Goal: Task Accomplishment & Management: Use online tool/utility

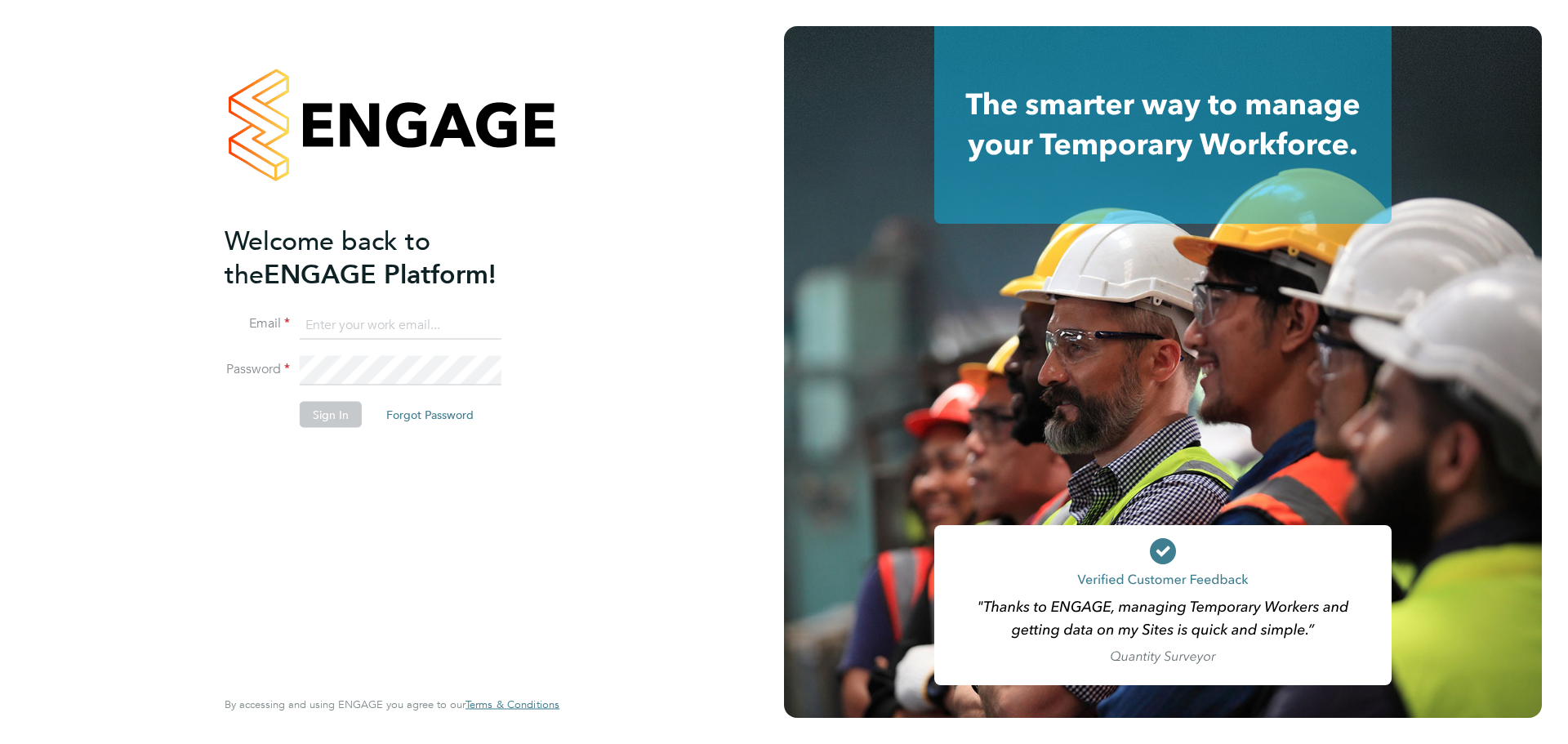
type input "andreeabortan@teamresourcing.co.uk"
drag, startPoint x: 511, startPoint y: 515, endPoint x: 498, endPoint y: 506, distance: 15.8
click at [507, 510] on div "Welcome back to the ENGAGE Platform! Email andreeabortan@teamresourcing.co.uk P…" at bounding box center [384, 453] width 319 height 460
click at [337, 420] on button "Sign In" at bounding box center [331, 415] width 62 height 26
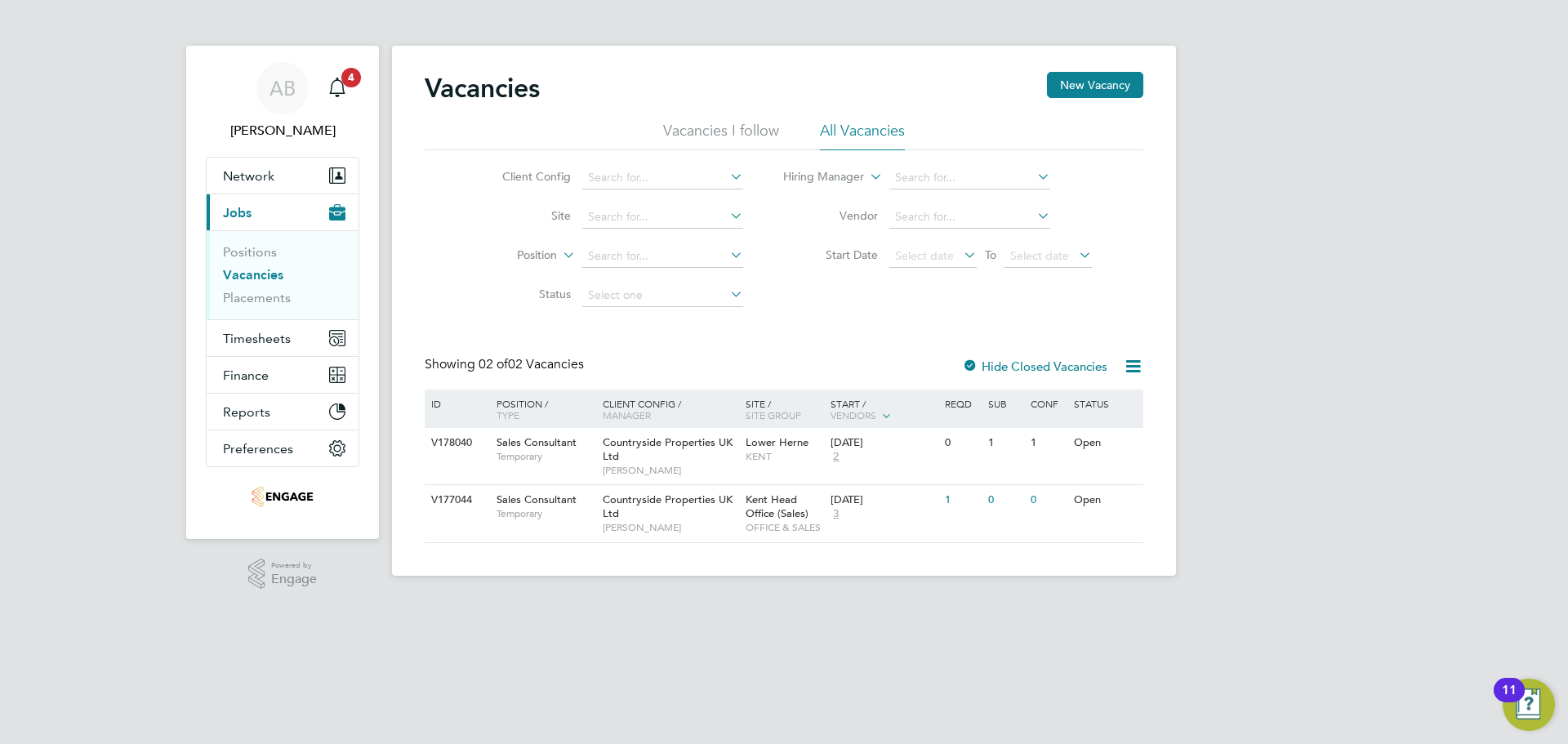
click at [978, 366] on div at bounding box center [970, 367] width 16 height 16
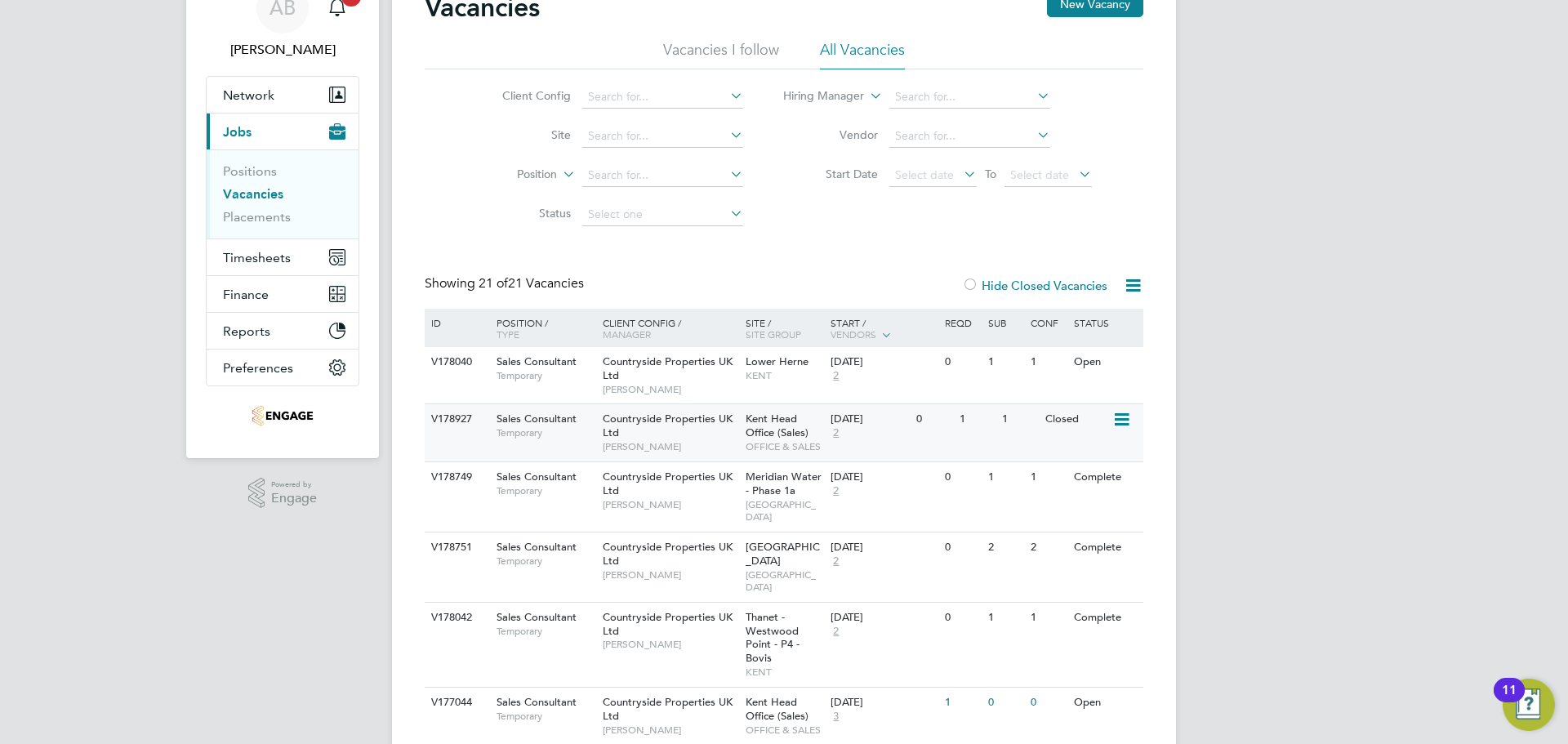
scroll to position [82, 0]
click at [696, 383] on span "[PERSON_NAME]" at bounding box center [670, 388] width 134 height 13
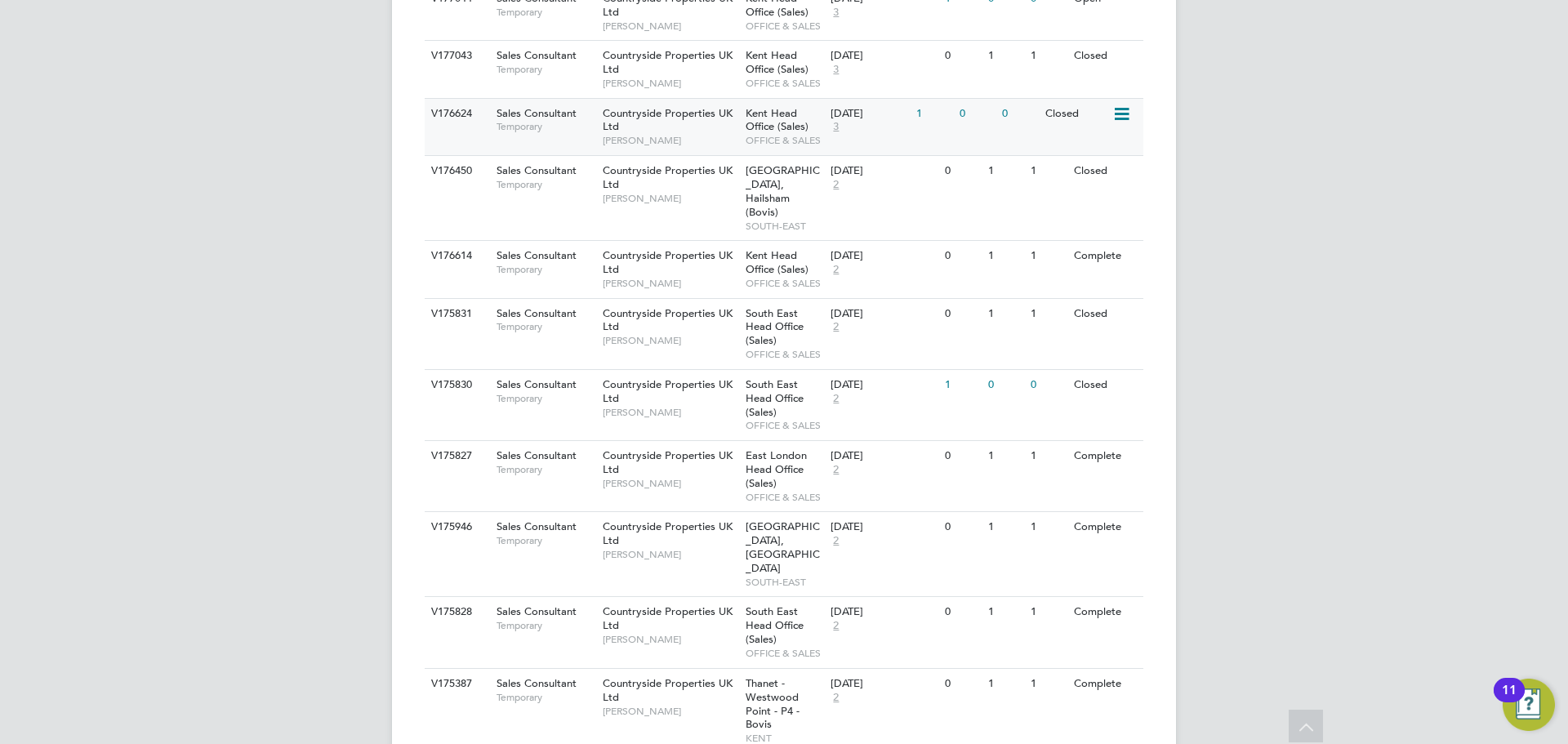
scroll to position [816, 0]
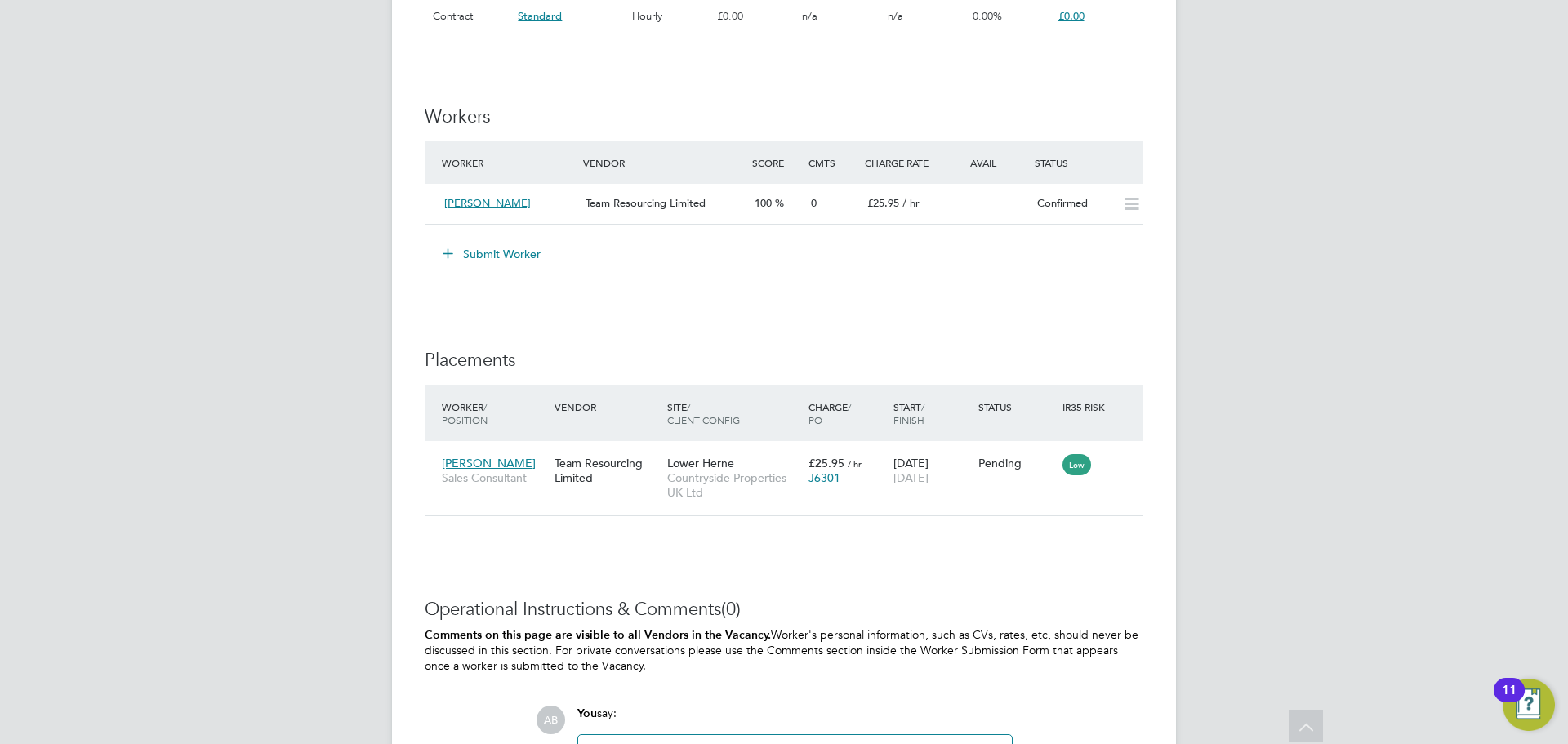
scroll to position [1469, 0]
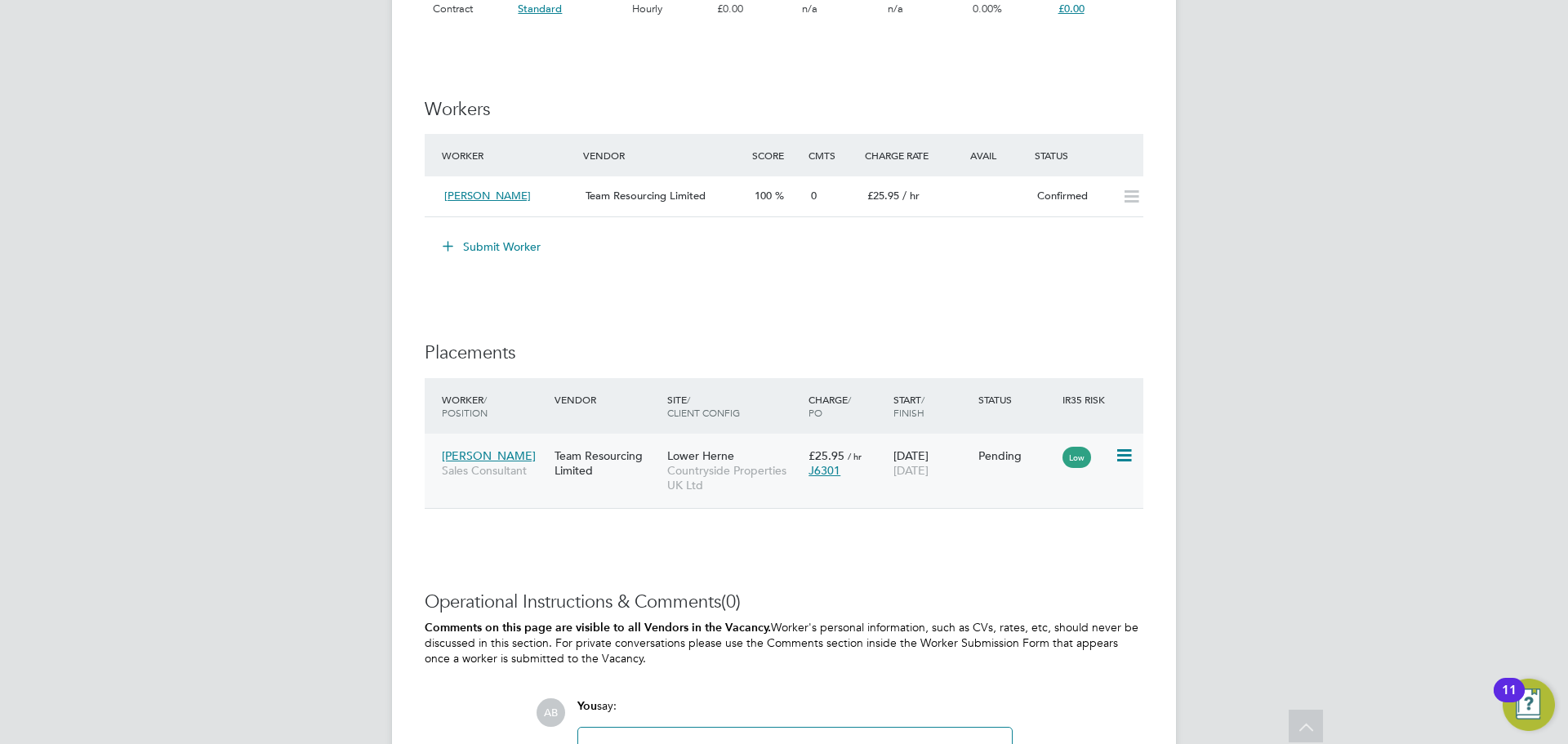
click at [1127, 455] on icon at bounding box center [1123, 456] width 16 height 20
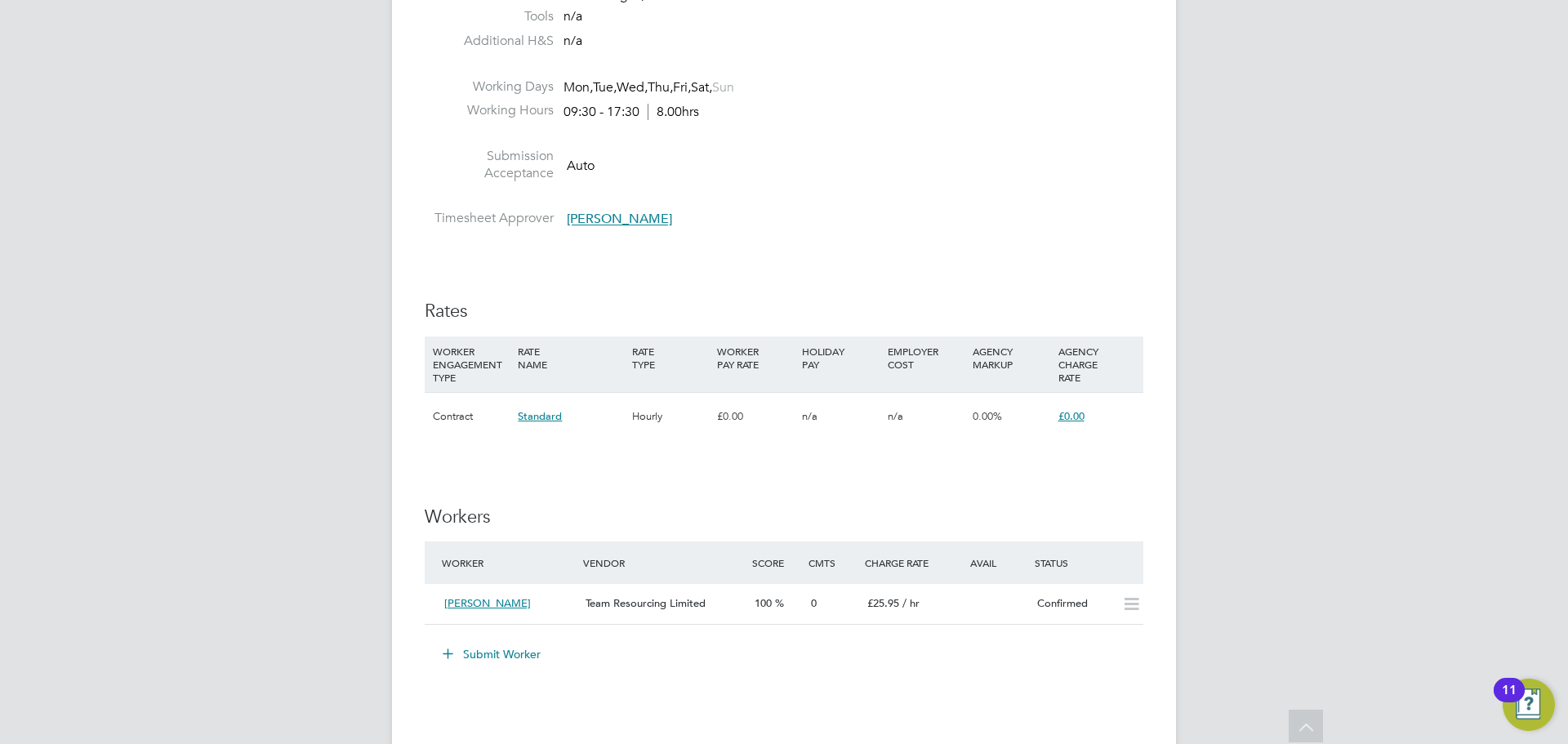
scroll to position [1338, 0]
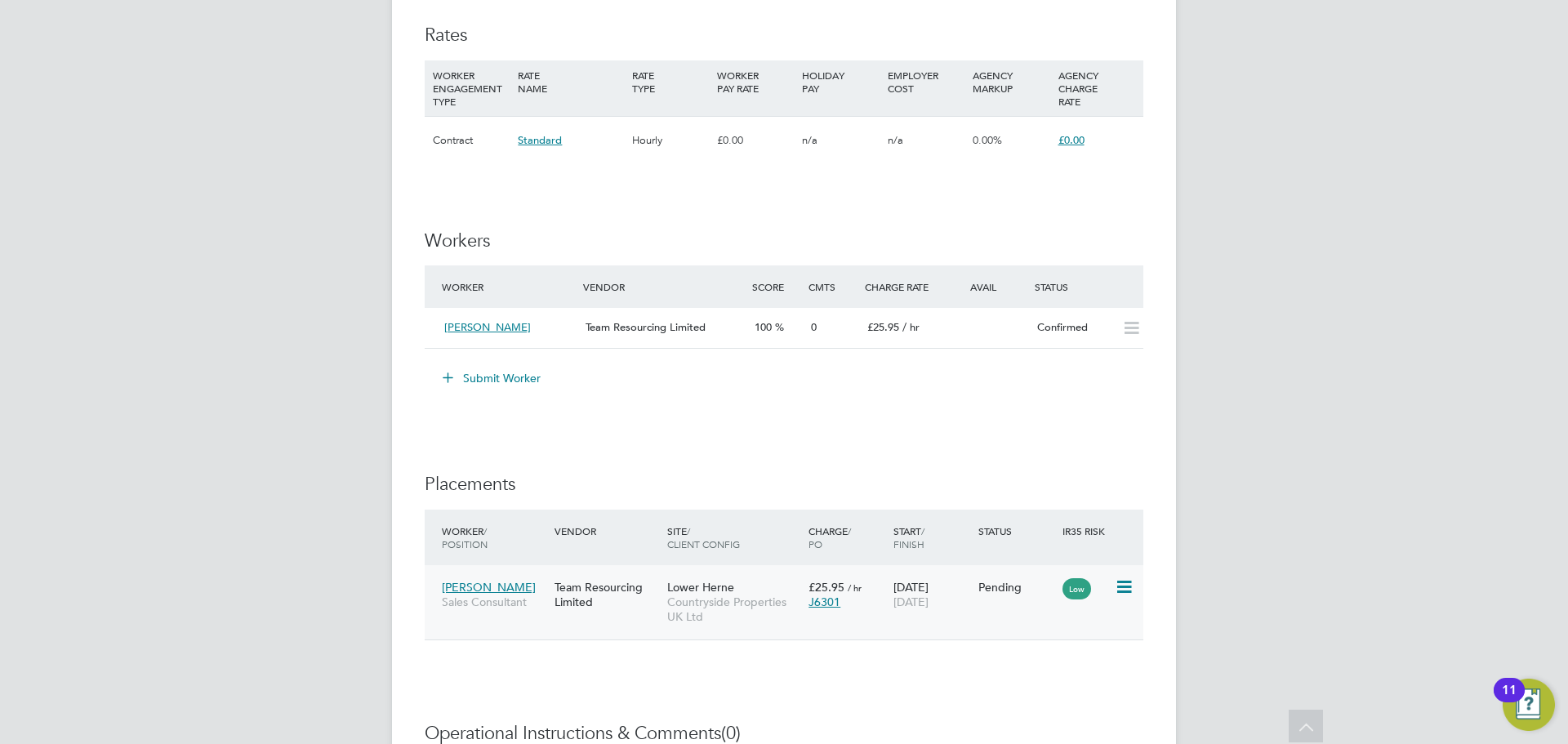
click at [1128, 589] on icon at bounding box center [1123, 587] width 16 height 20
click at [1047, 685] on li "Start" at bounding box center [1073, 687] width 116 height 23
type input "Jennifer Alexander"
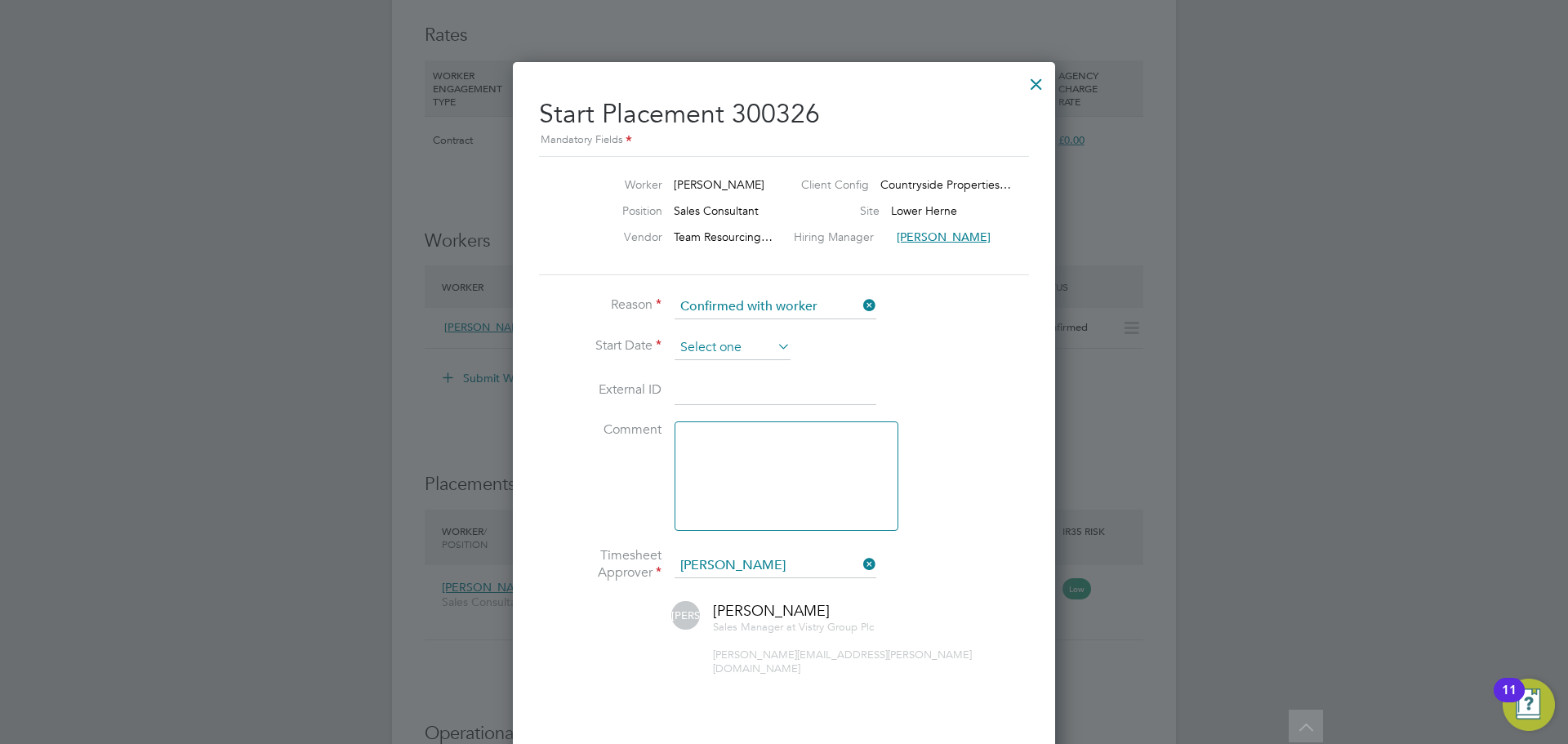
click at [734, 341] on input at bounding box center [732, 347] width 116 height 25
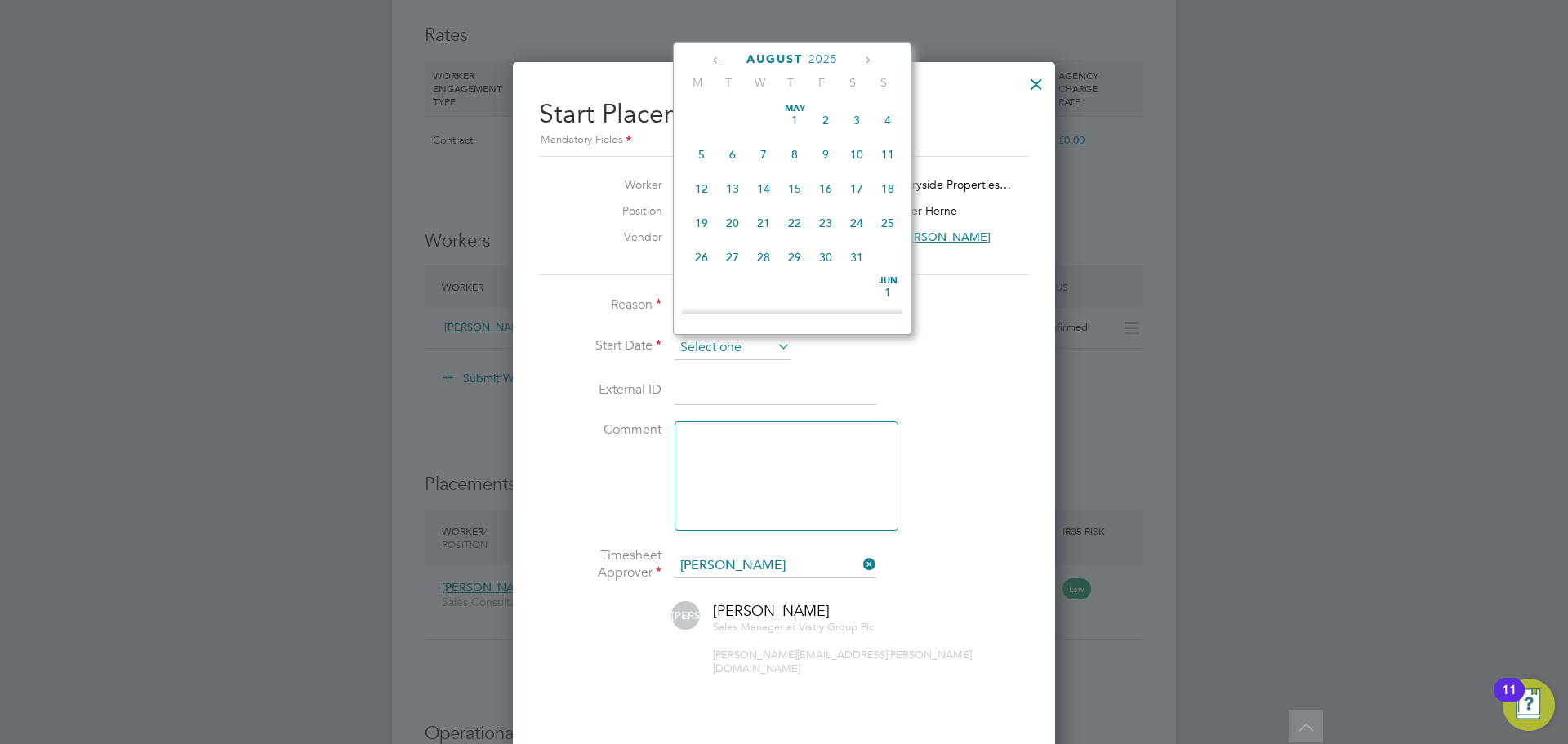
scroll to position [636, 0]
click at [893, 147] on span "24" at bounding box center [888, 138] width 31 height 31
type input "24 Aug 2025"
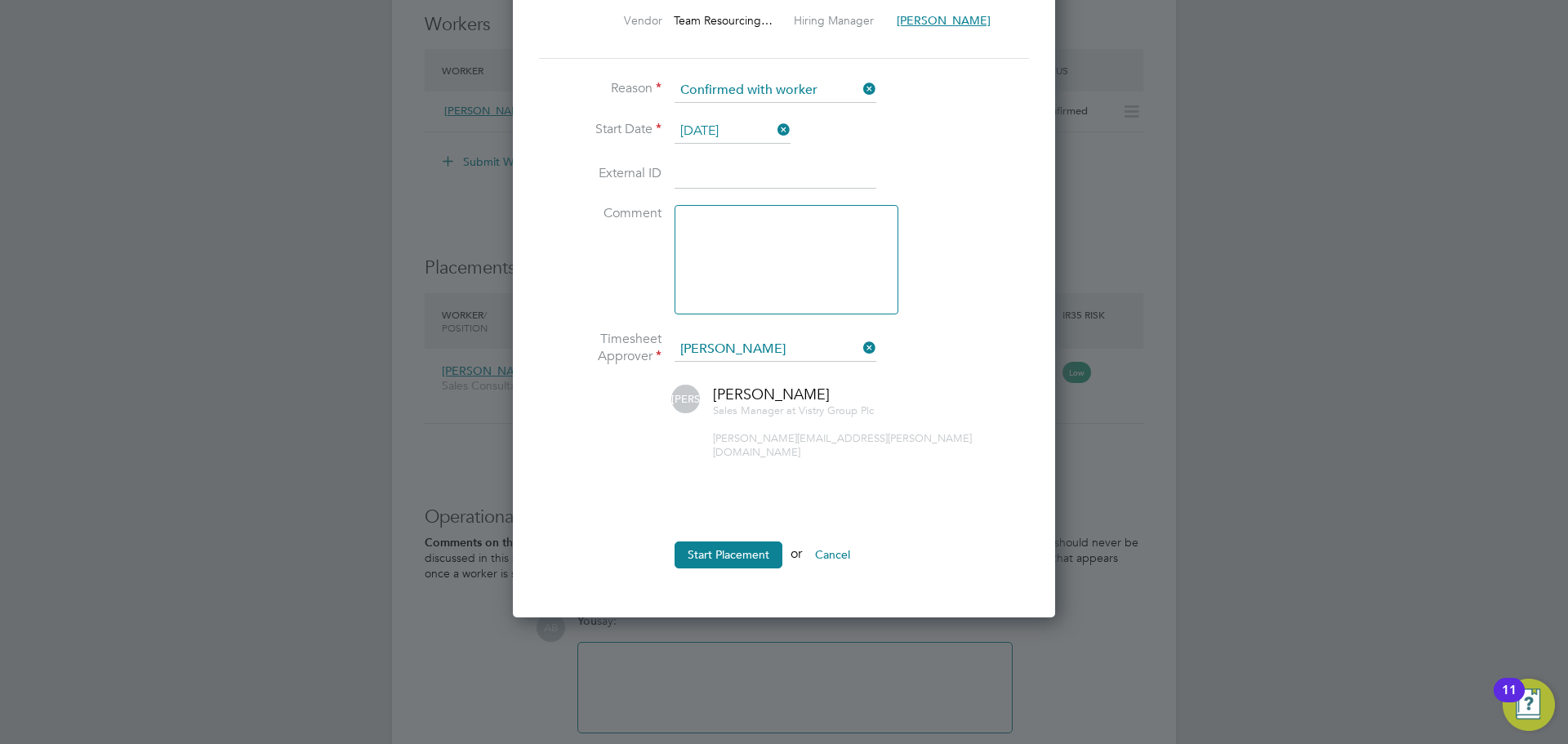
scroll to position [1583, 0]
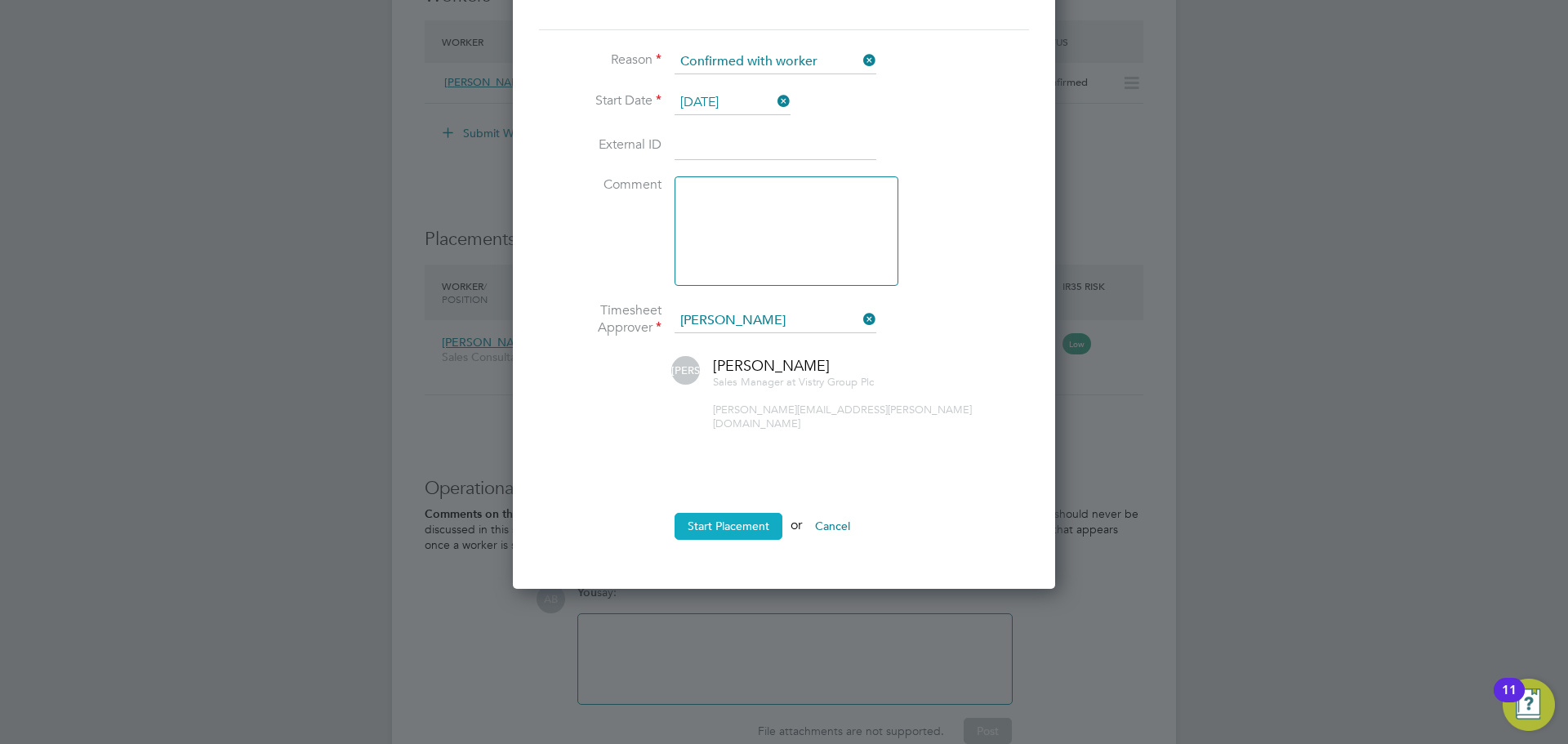
click at [728, 513] on button "Start Placement" at bounding box center [729, 526] width 108 height 26
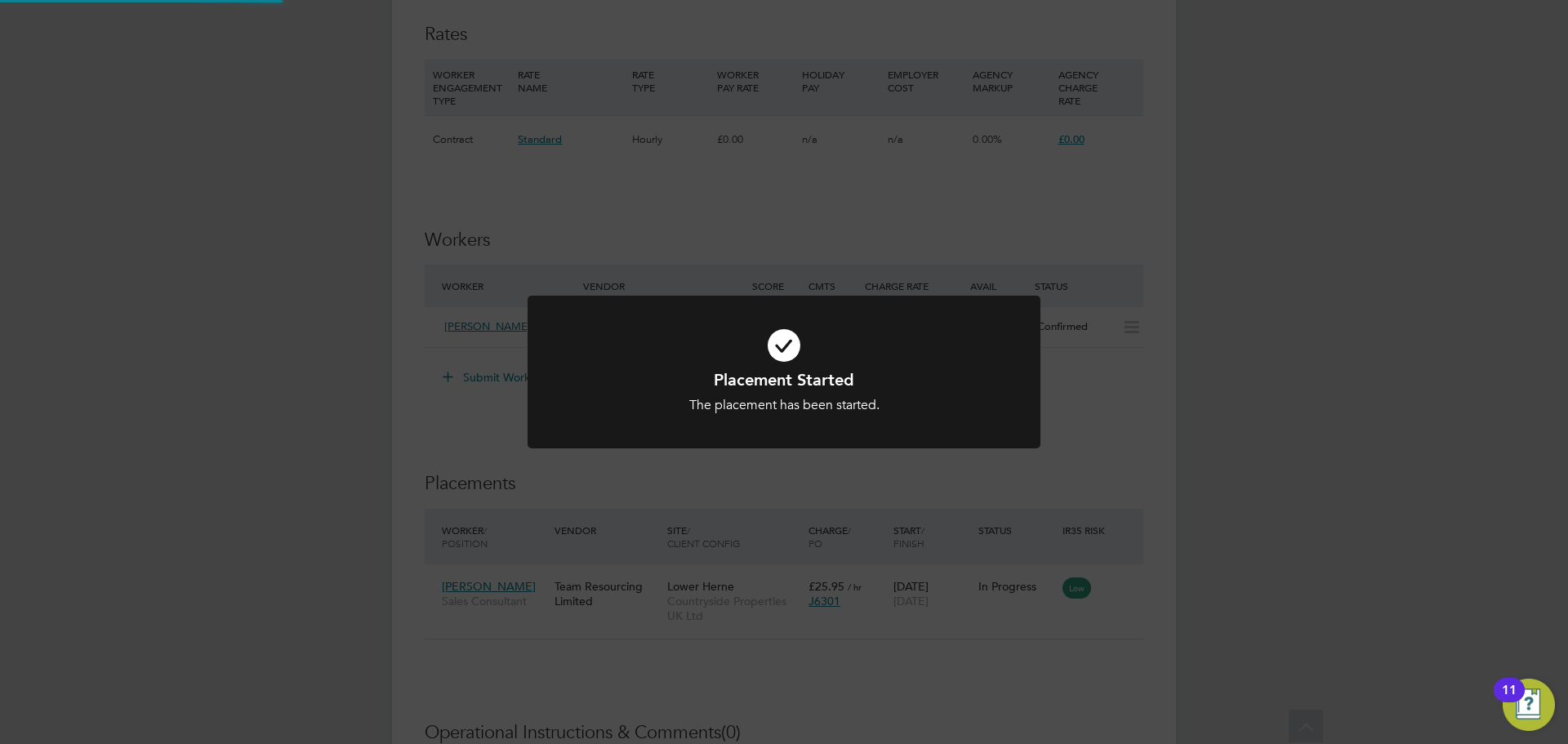
scroll to position [1338, 0]
click at [1081, 399] on div "Placement Started The placement has been started. Cancel Okay" at bounding box center [784, 372] width 1568 height 744
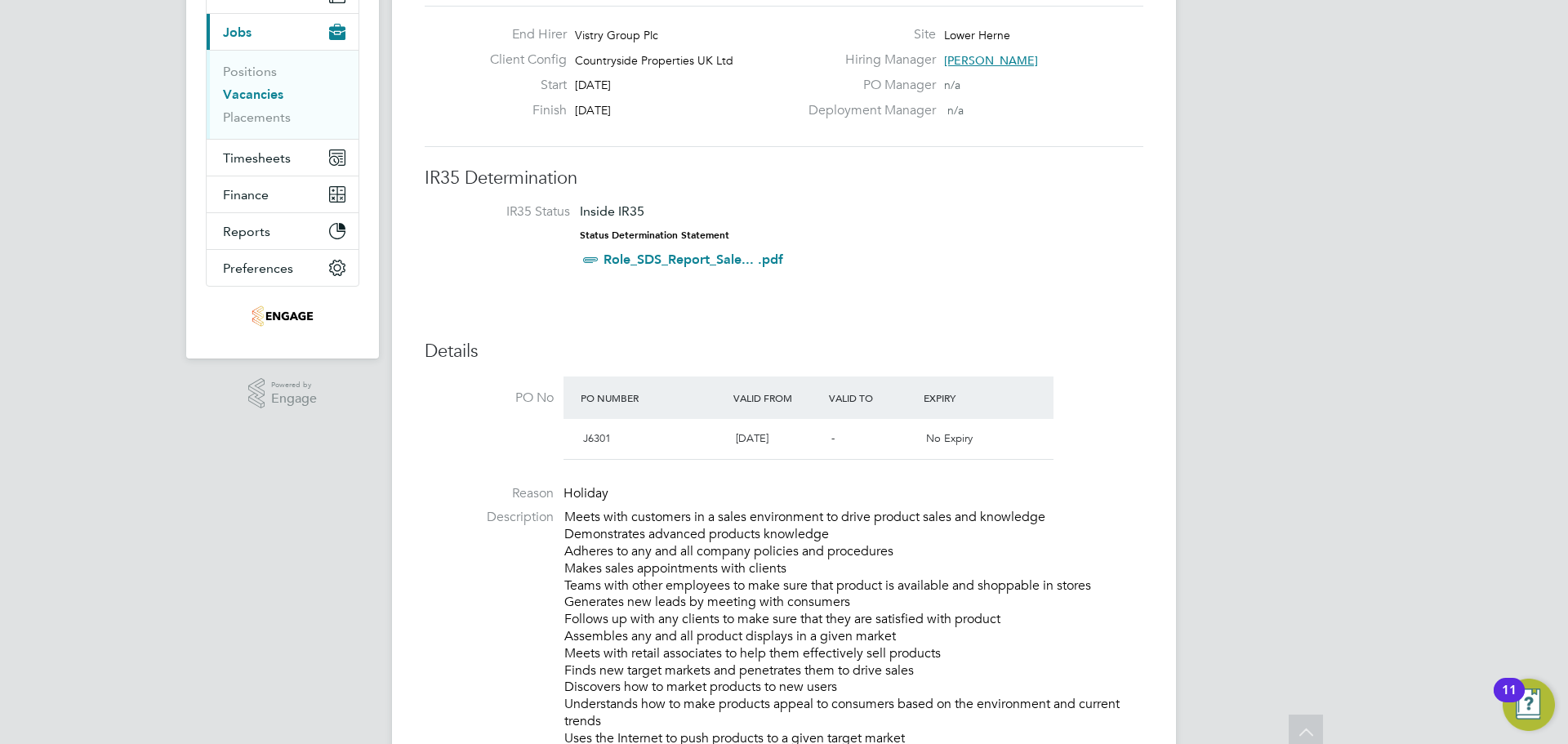
scroll to position [0, 0]
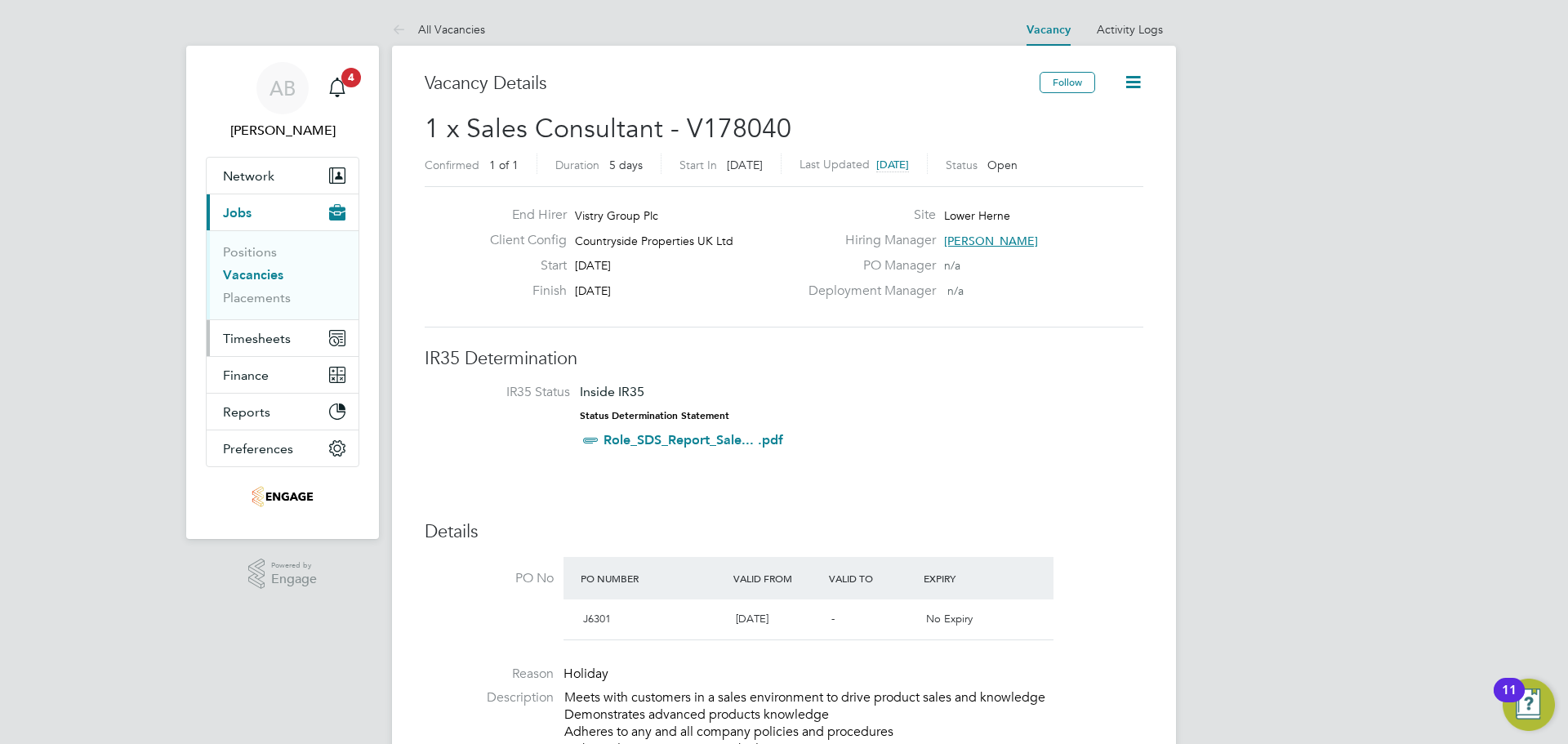
click at [267, 341] on span "Timesheets" at bounding box center [257, 338] width 68 height 16
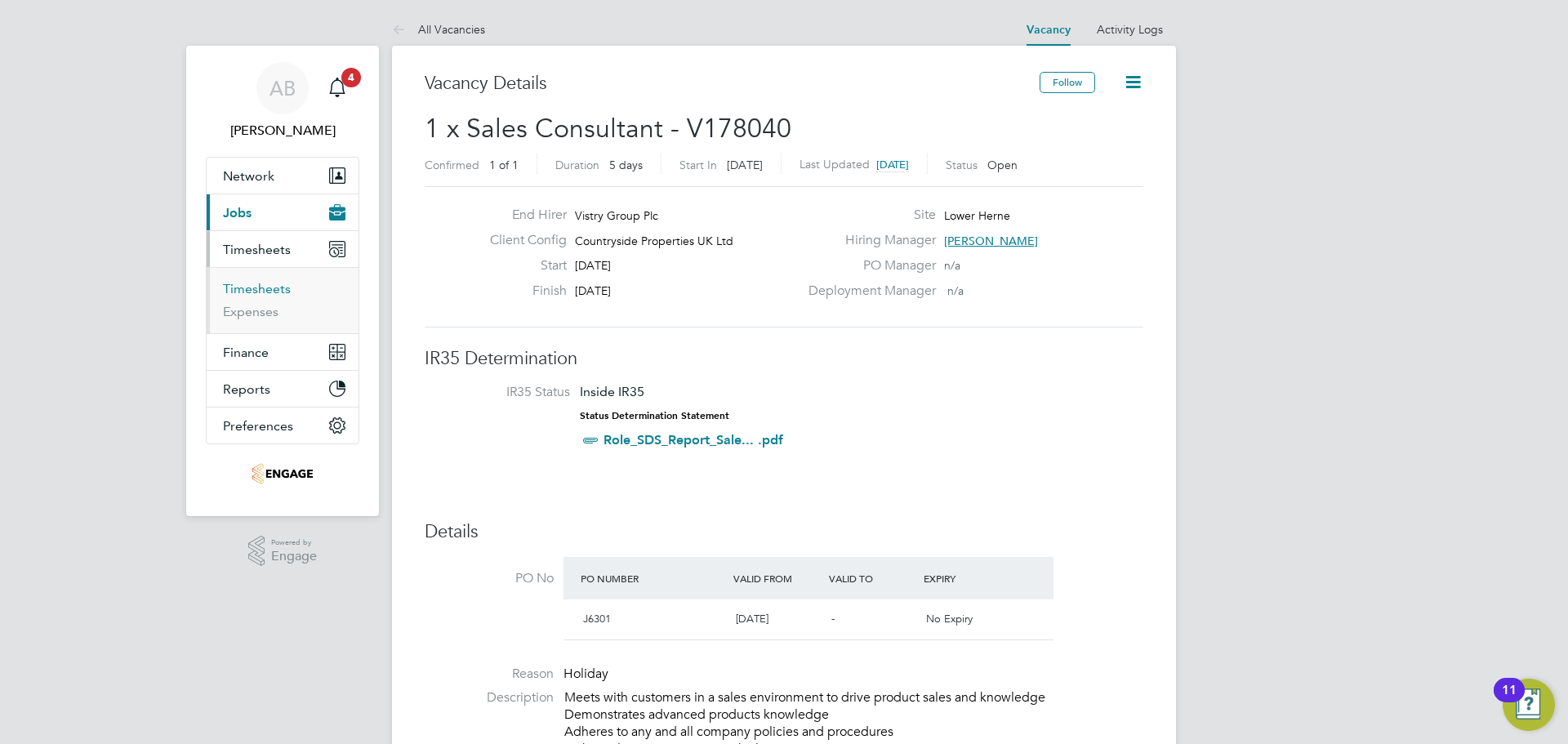
click at [266, 288] on link "Timesheets" at bounding box center [257, 288] width 68 height 16
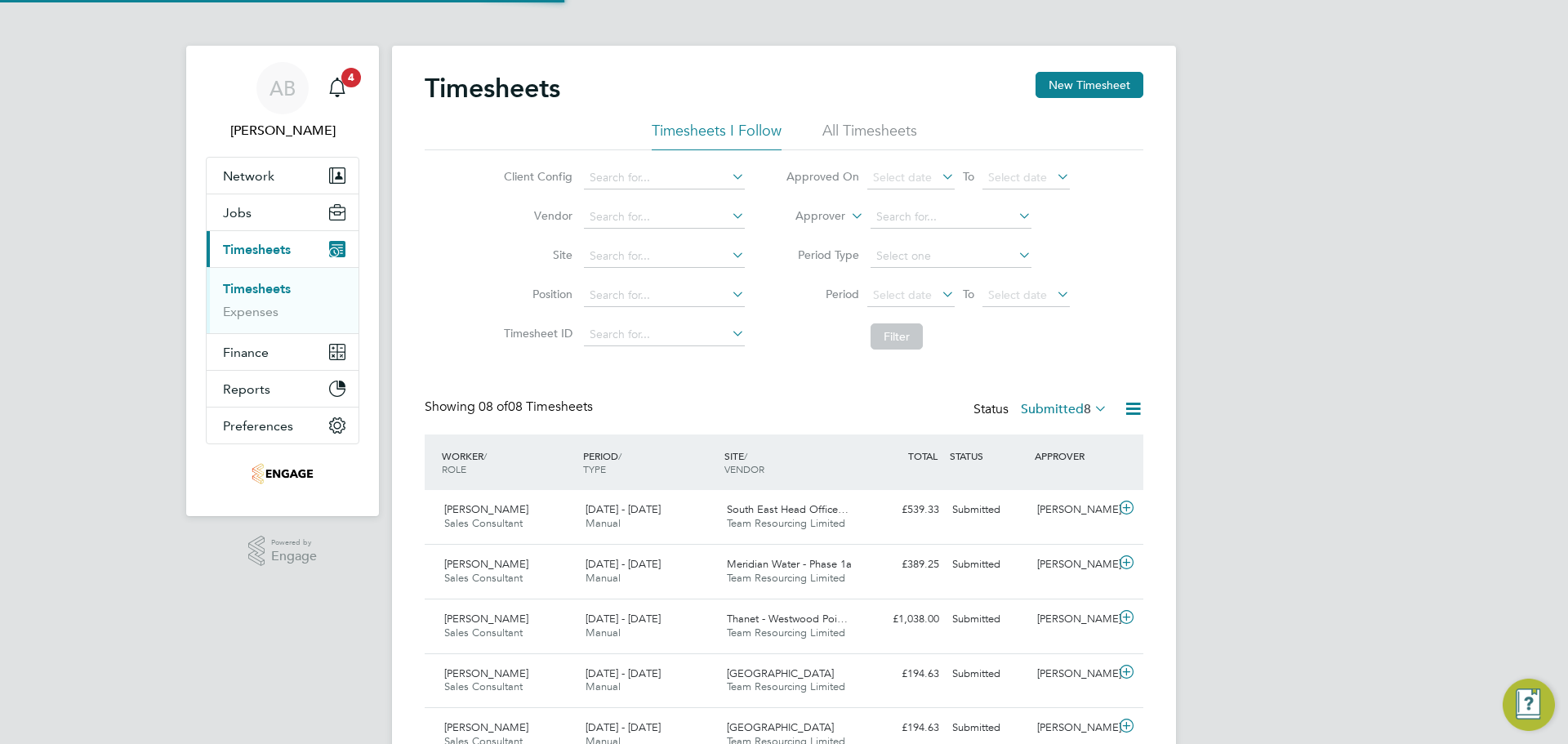
scroll to position [8, 8]
click at [1091, 79] on button "New Timesheet" at bounding box center [1089, 85] width 108 height 26
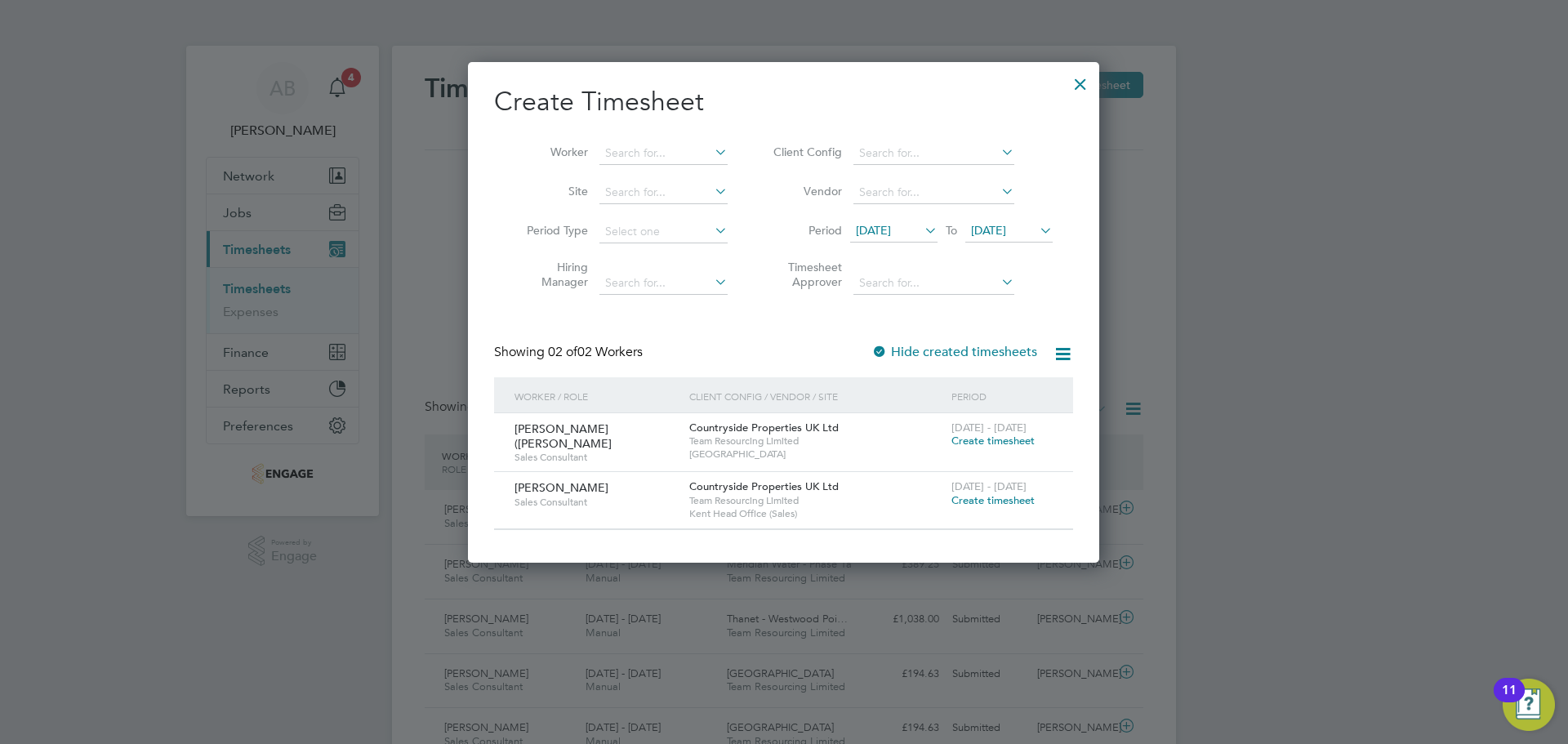
click at [1000, 227] on span "21 Aug 2025" at bounding box center [989, 230] width 35 height 15
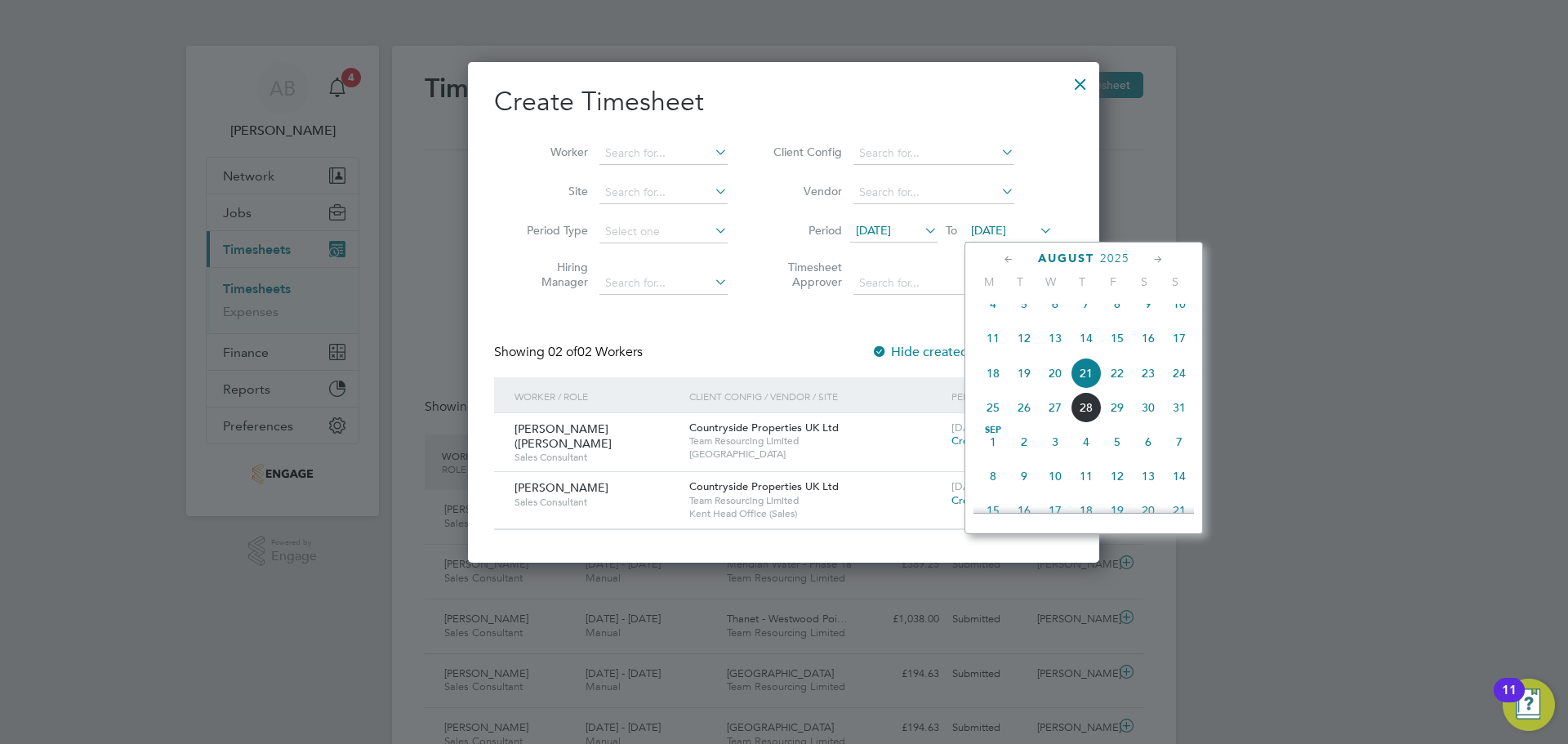
click at [992, 420] on span "25" at bounding box center [993, 407] width 31 height 31
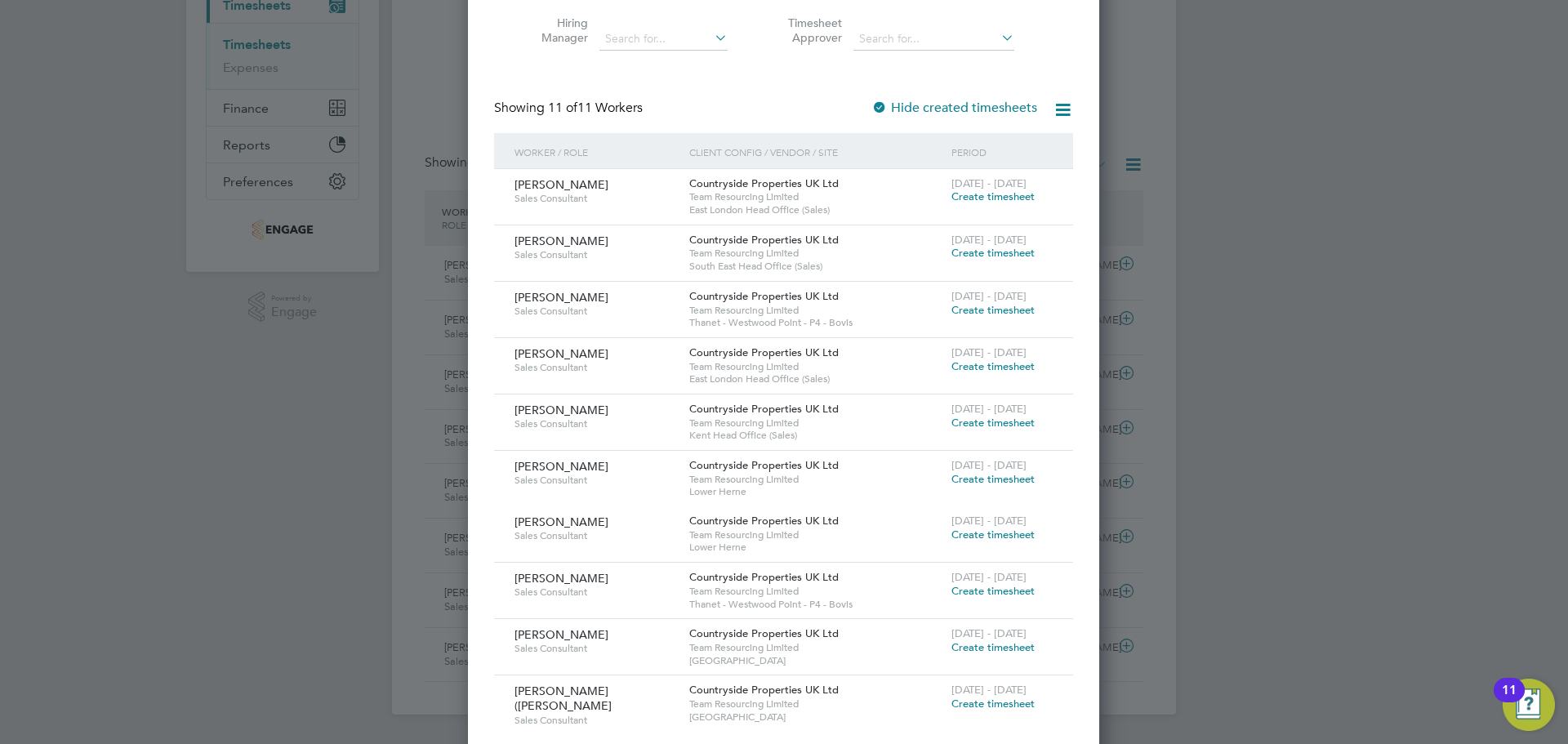
click at [997, 474] on span "Create timesheet" at bounding box center [993, 479] width 84 height 14
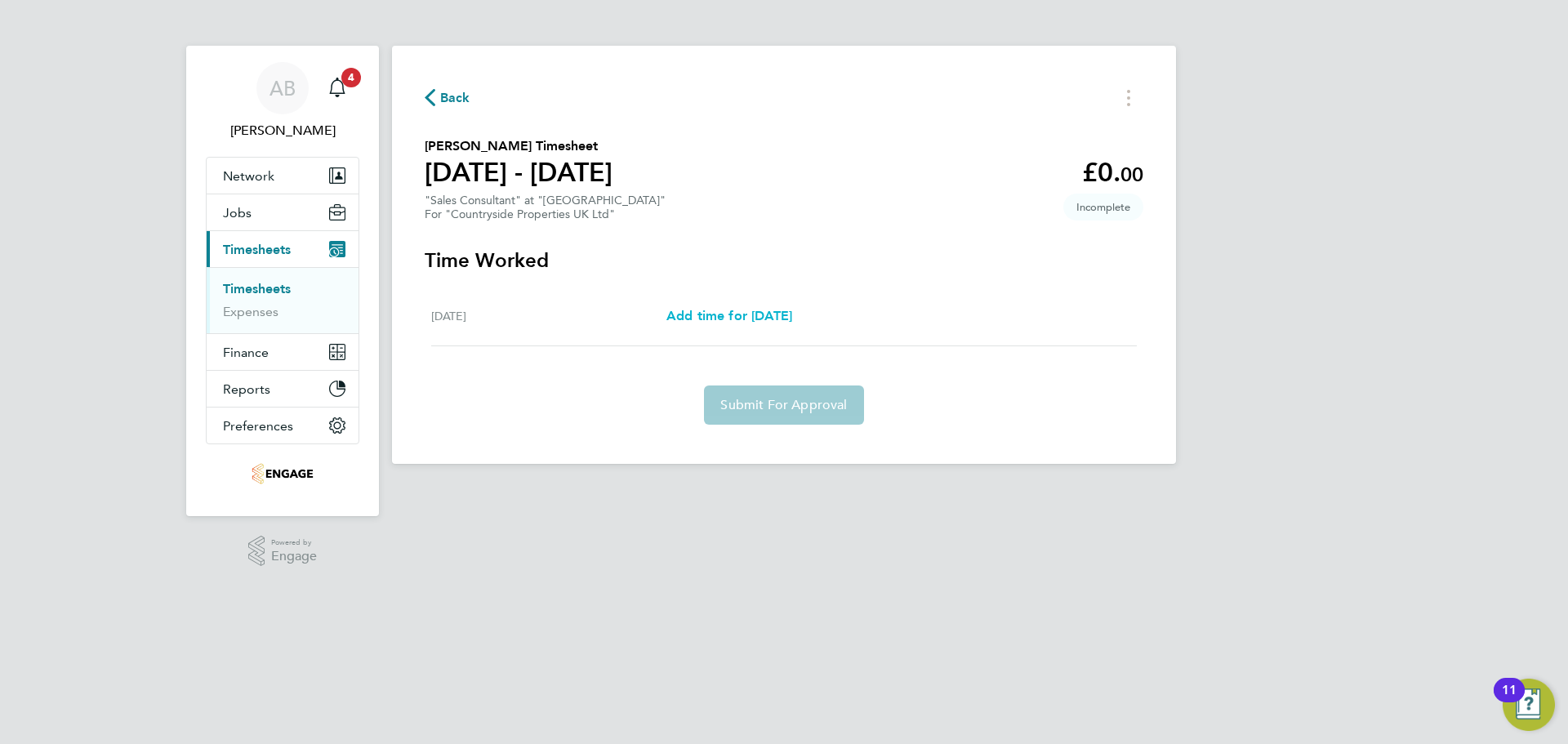
click at [775, 313] on span "Add time for [DATE]" at bounding box center [729, 315] width 125 height 16
select select "30"
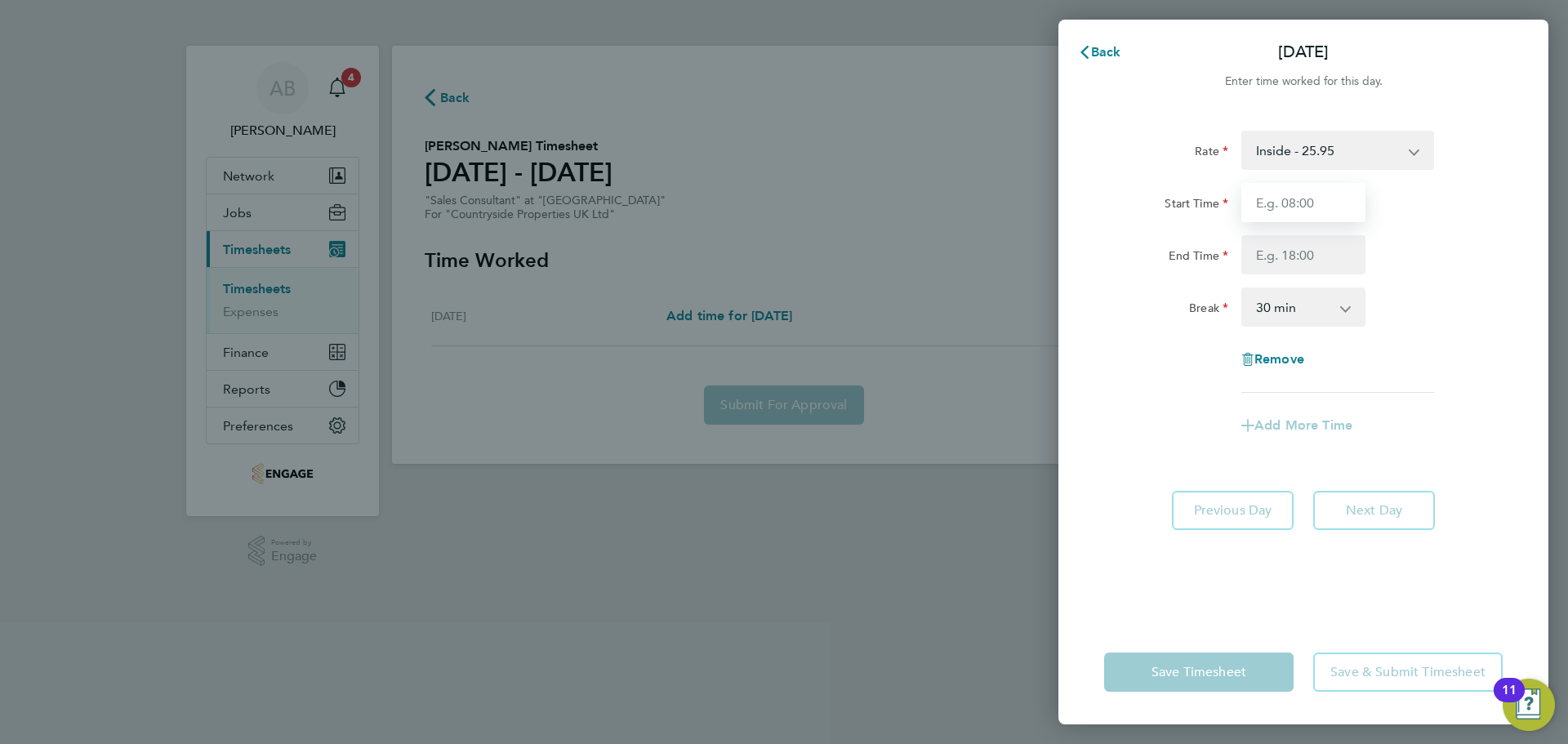
click at [1312, 190] on input "Start Time" at bounding box center [1302, 202] width 124 height 39
click at [1315, 213] on input "09:30" at bounding box center [1302, 202] width 124 height 39
drag, startPoint x: 1309, startPoint y: 206, endPoint x: 1228, endPoint y: 202, distance: 81.1
click at [1229, 202] on div "Start Time 09:30" at bounding box center [1303, 202] width 411 height 39
type input "10:00"
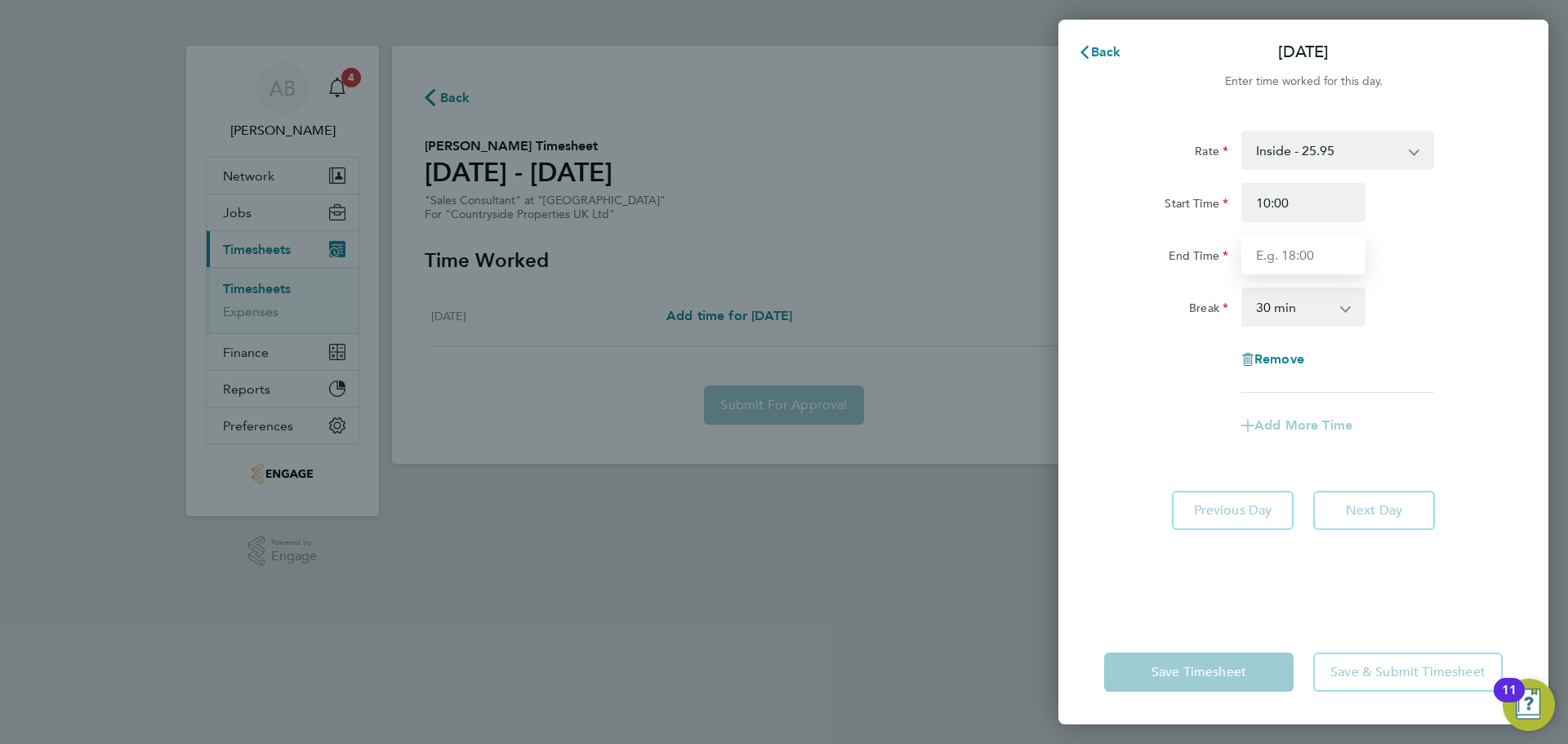
click at [1307, 252] on input "End Time" at bounding box center [1302, 255] width 124 height 39
type input "17:00"
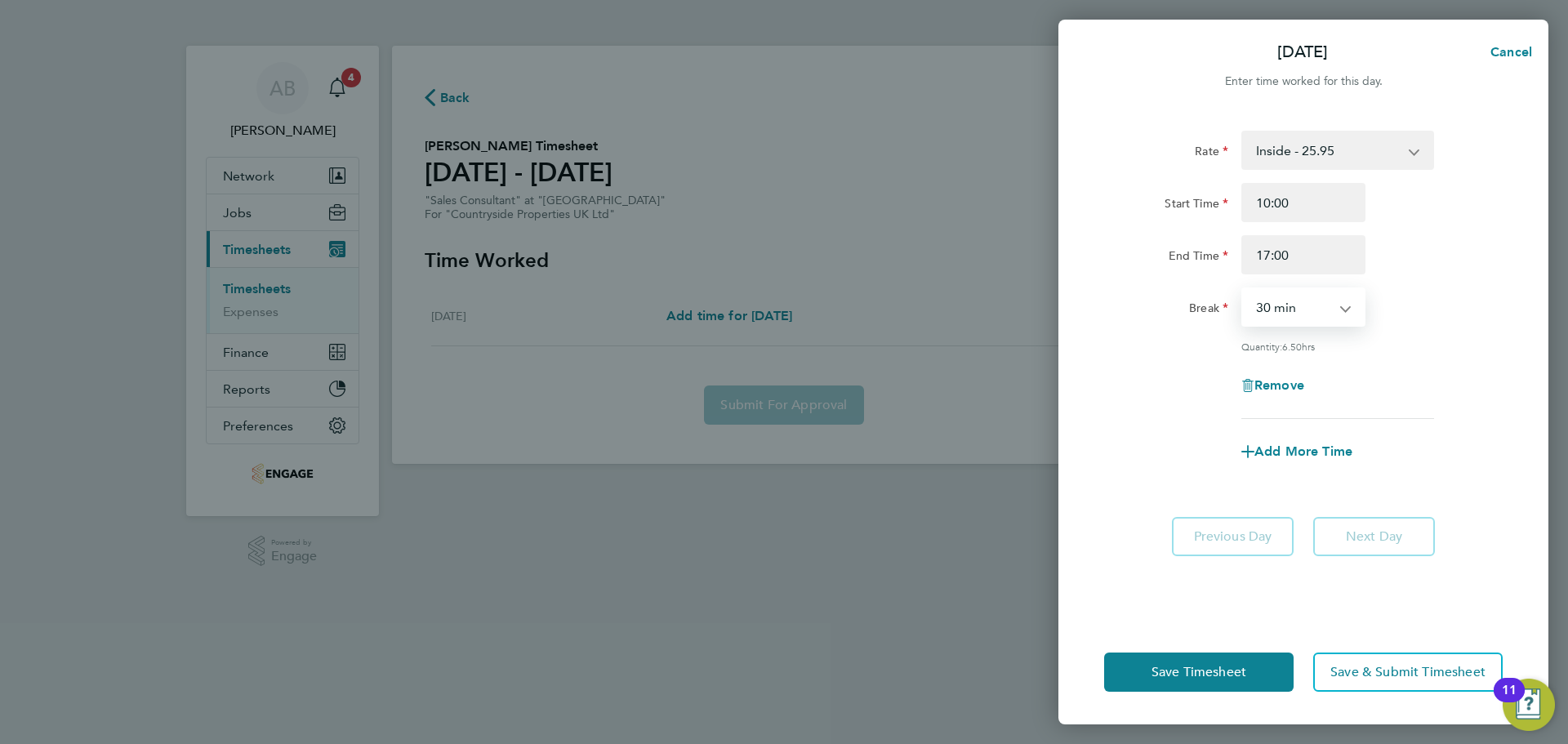
click at [1316, 292] on select "0 min 15 min 30 min 45 min 60 min 75 min 90 min" at bounding box center [1293, 307] width 102 height 36
select select "0"
click at [1243, 289] on select "0 min 15 min 30 min 45 min 60 min 75 min 90 min" at bounding box center [1293, 307] width 102 height 36
drag, startPoint x: 1235, startPoint y: 665, endPoint x: 1083, endPoint y: 578, distance: 175.1
click at [1233, 665] on span "Save Timesheet" at bounding box center [1199, 672] width 95 height 16
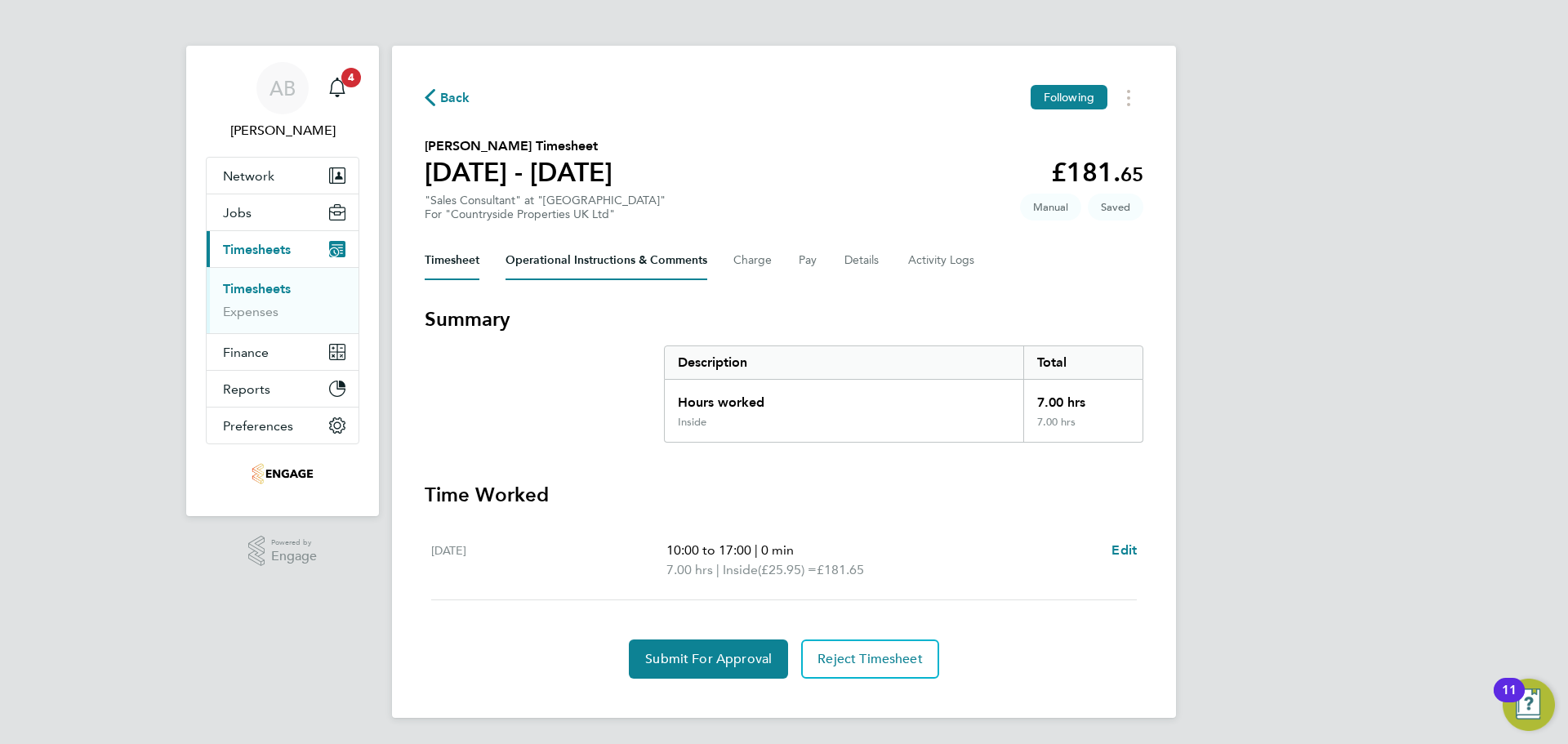
click at [557, 266] on Comments-tab "Operational Instructions & Comments" at bounding box center [607, 261] width 202 height 39
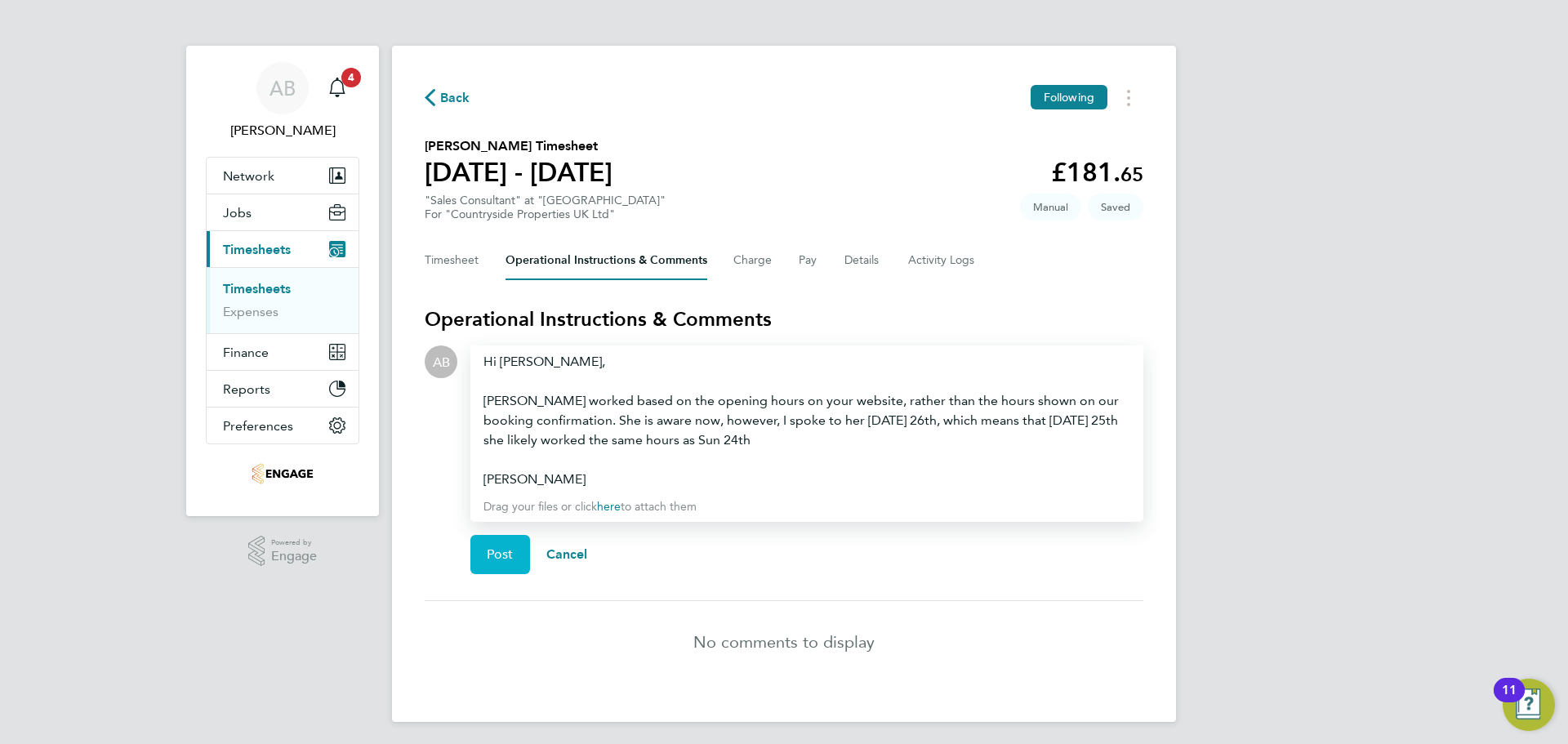
click at [495, 555] on span "Post" at bounding box center [500, 554] width 27 height 16
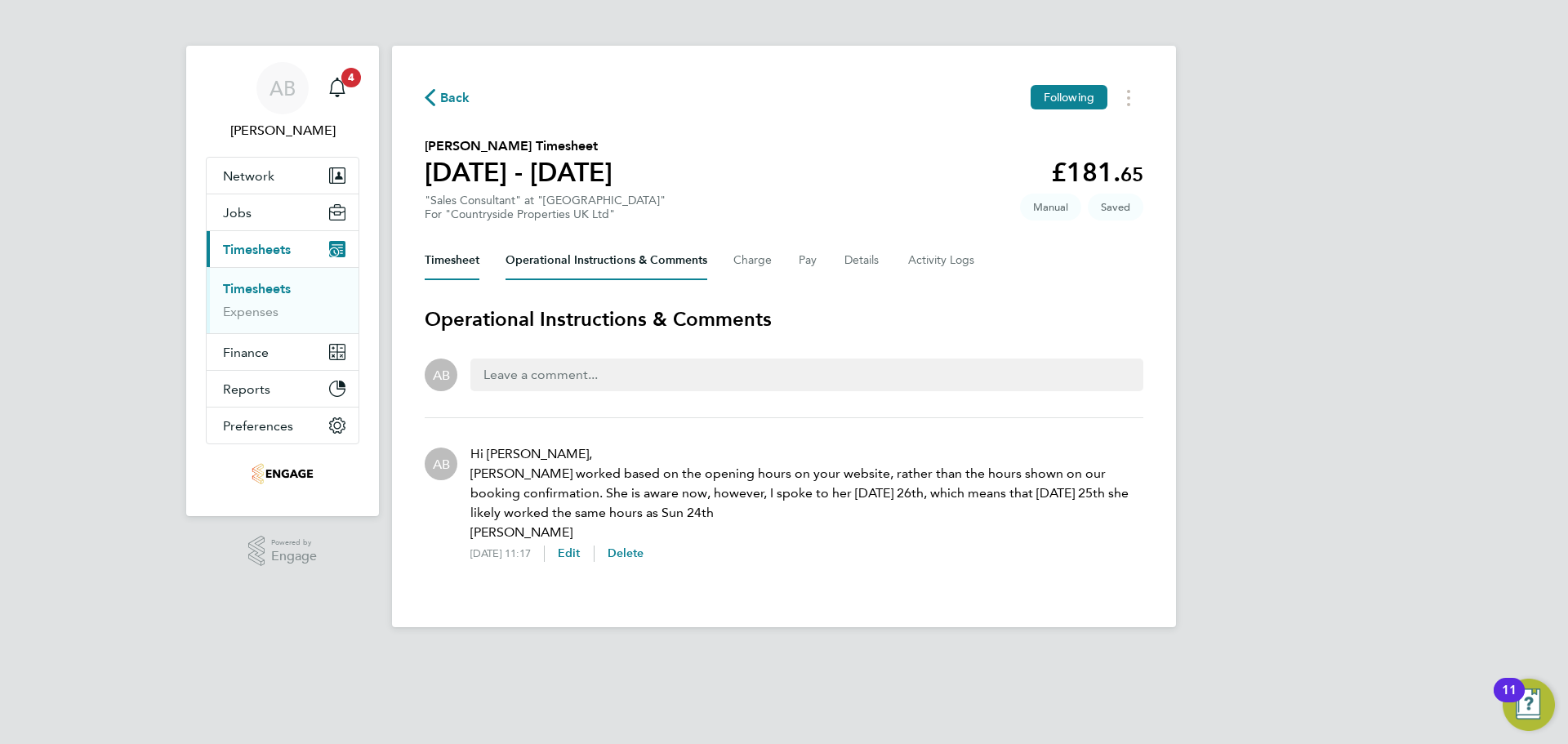
click at [448, 265] on button "Timesheet" at bounding box center [452, 261] width 55 height 39
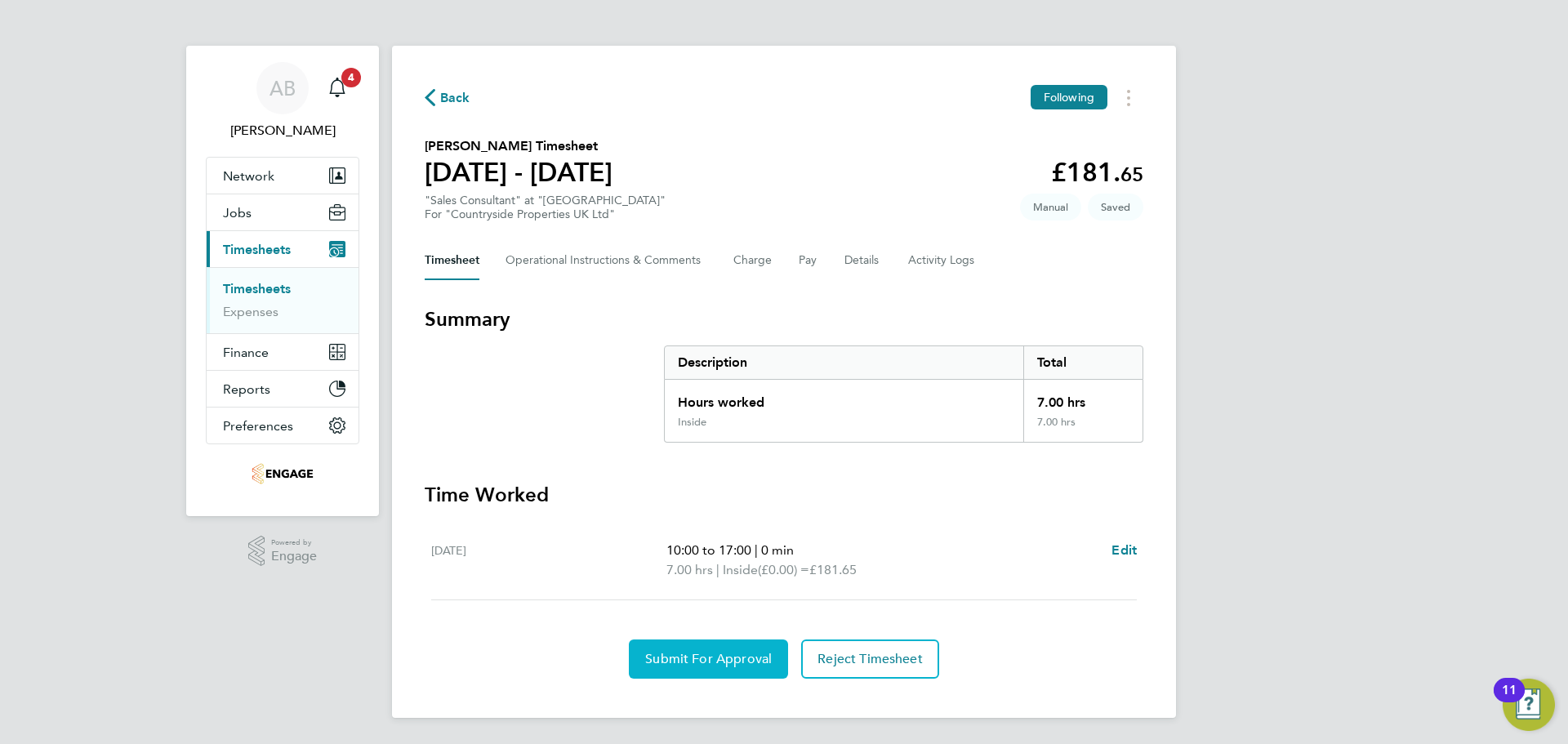
click at [709, 667] on button "Submit For Approval" at bounding box center [708, 659] width 159 height 39
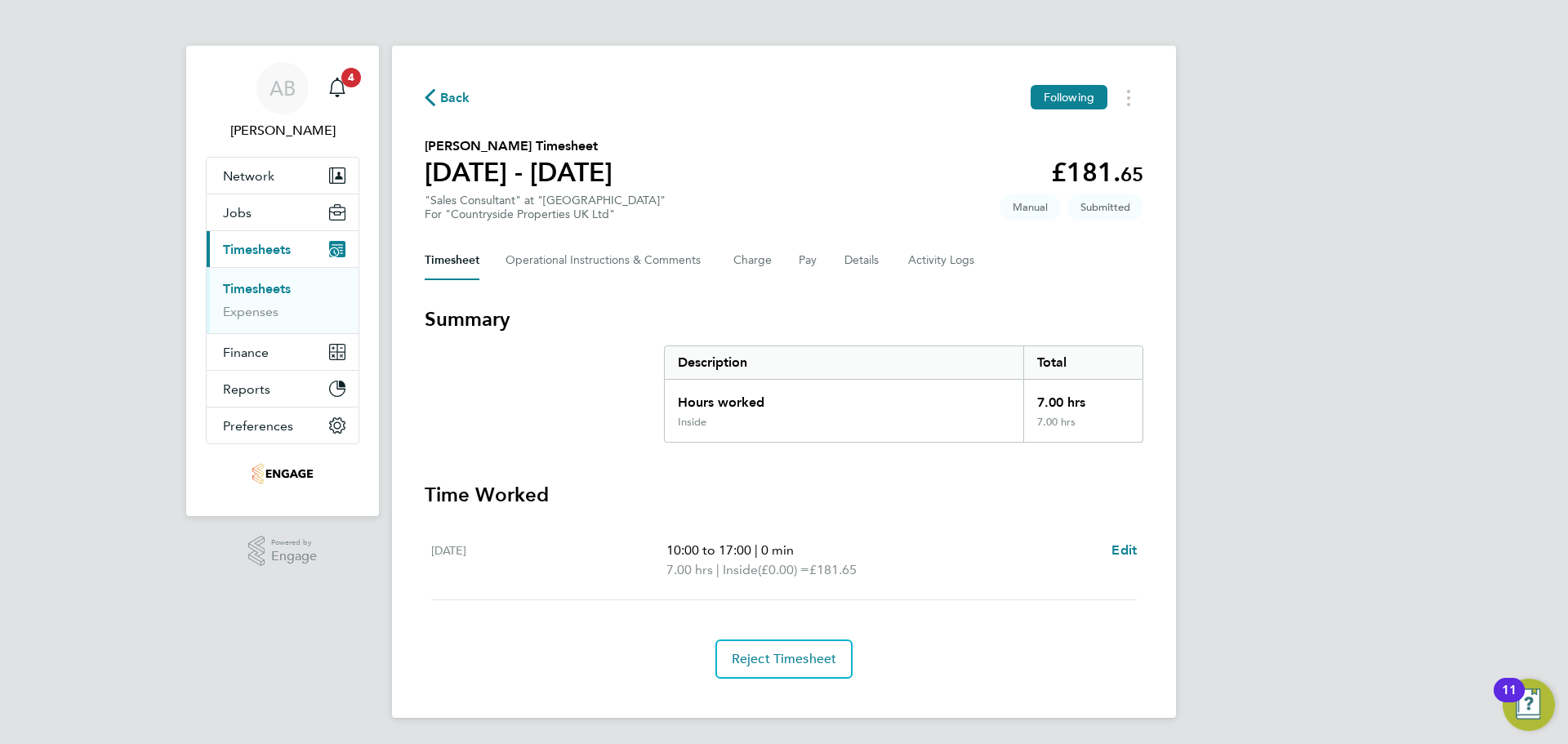
click at [435, 93] on span "Back" at bounding box center [448, 97] width 46 height 16
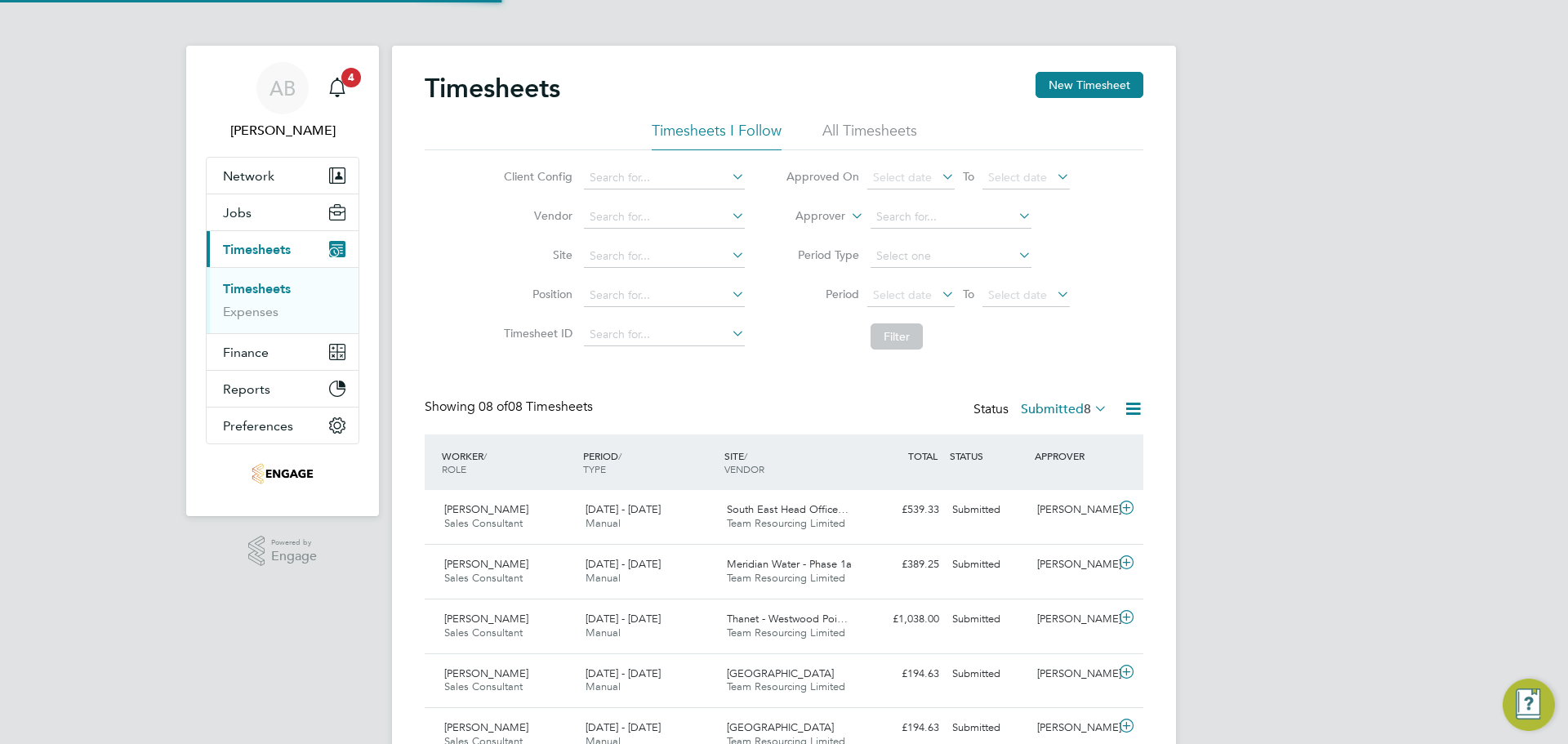
scroll to position [42, 142]
click at [1057, 418] on div "Status Submitted 8" at bounding box center [1042, 410] width 137 height 23
click at [1057, 404] on label "Submitted 8" at bounding box center [1064, 409] width 87 height 16
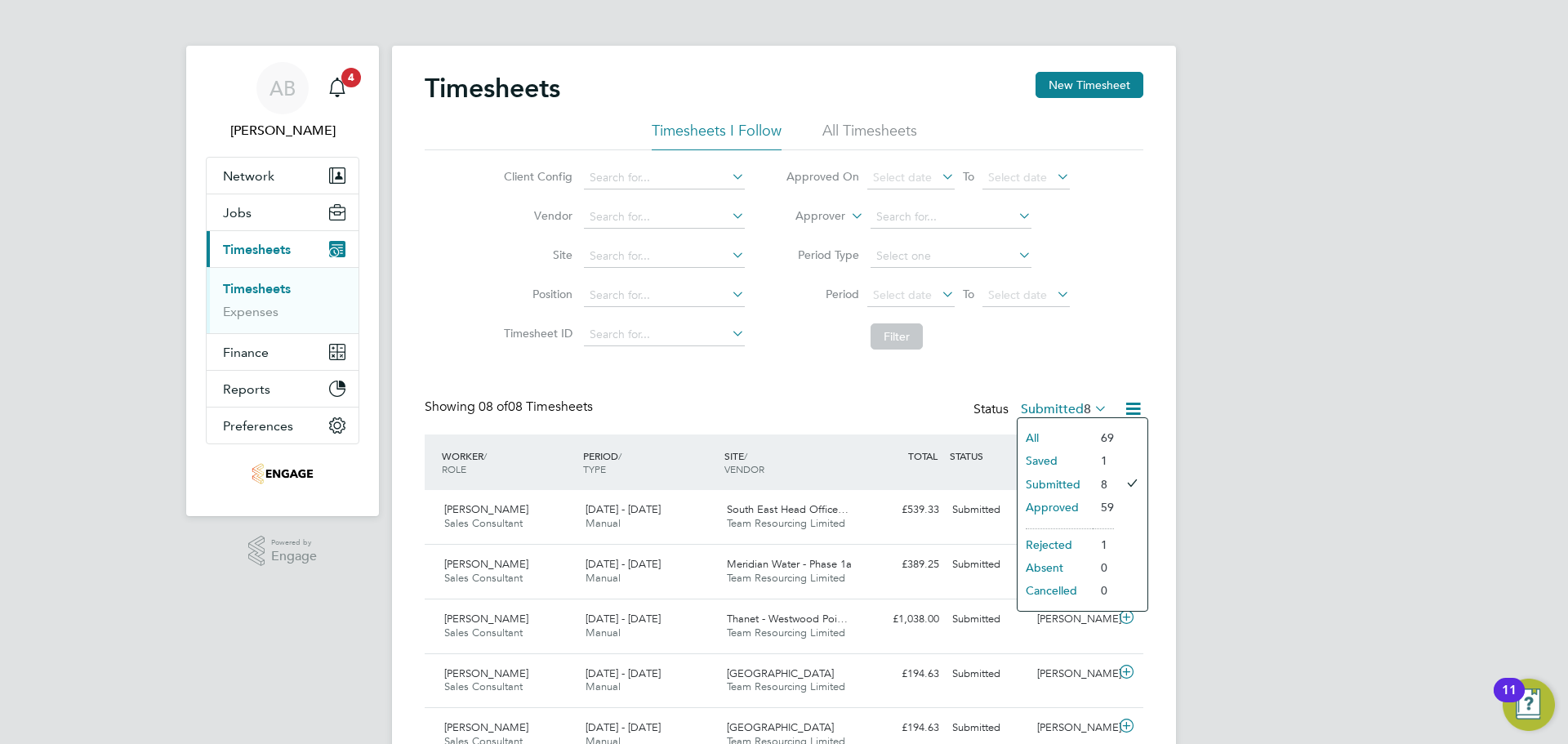
click at [1051, 451] on li "Saved" at bounding box center [1055, 460] width 75 height 23
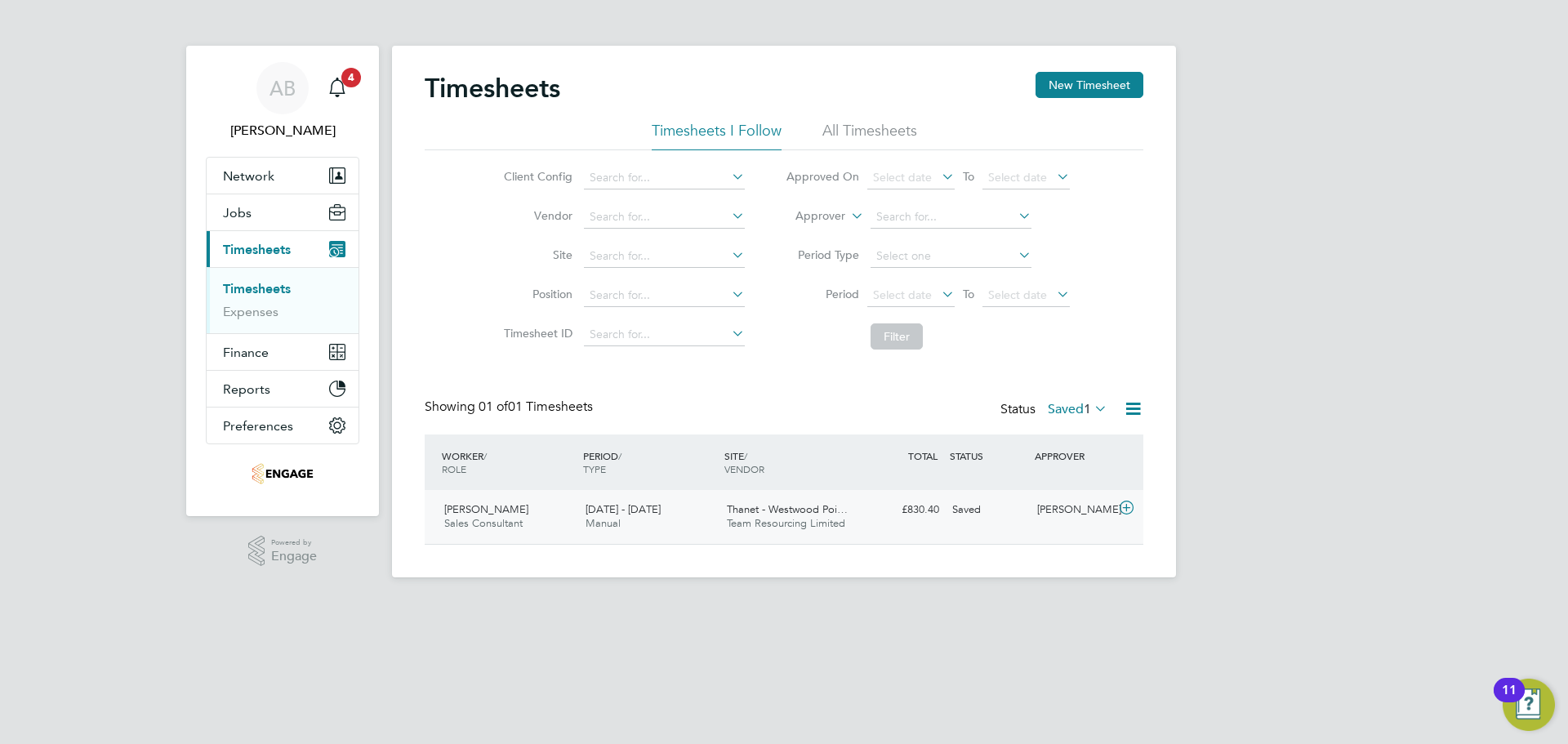
click at [757, 519] on span "Team Resourcing Limited" at bounding box center [786, 523] width 118 height 14
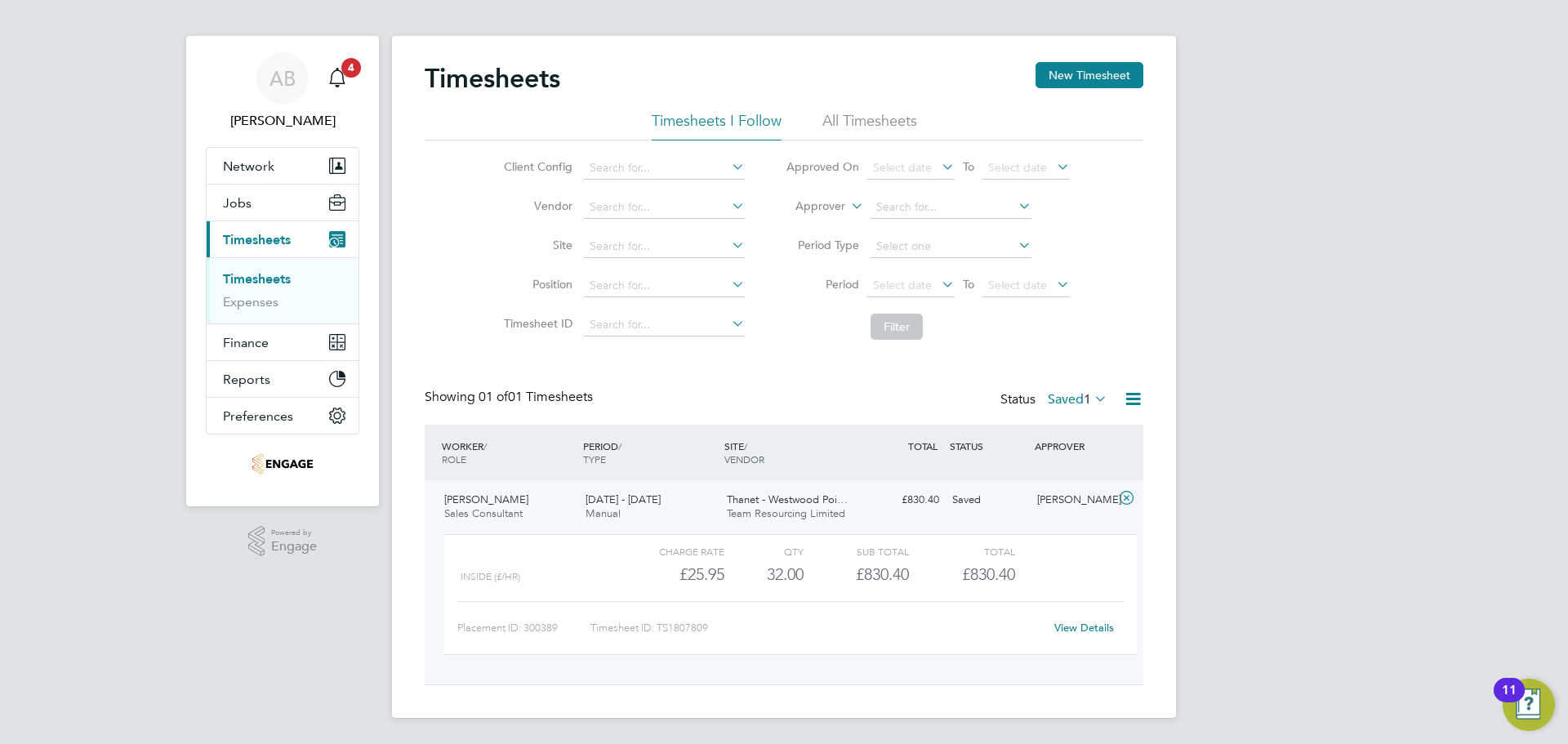
click at [1097, 628] on link "View Details" at bounding box center [1084, 627] width 60 height 14
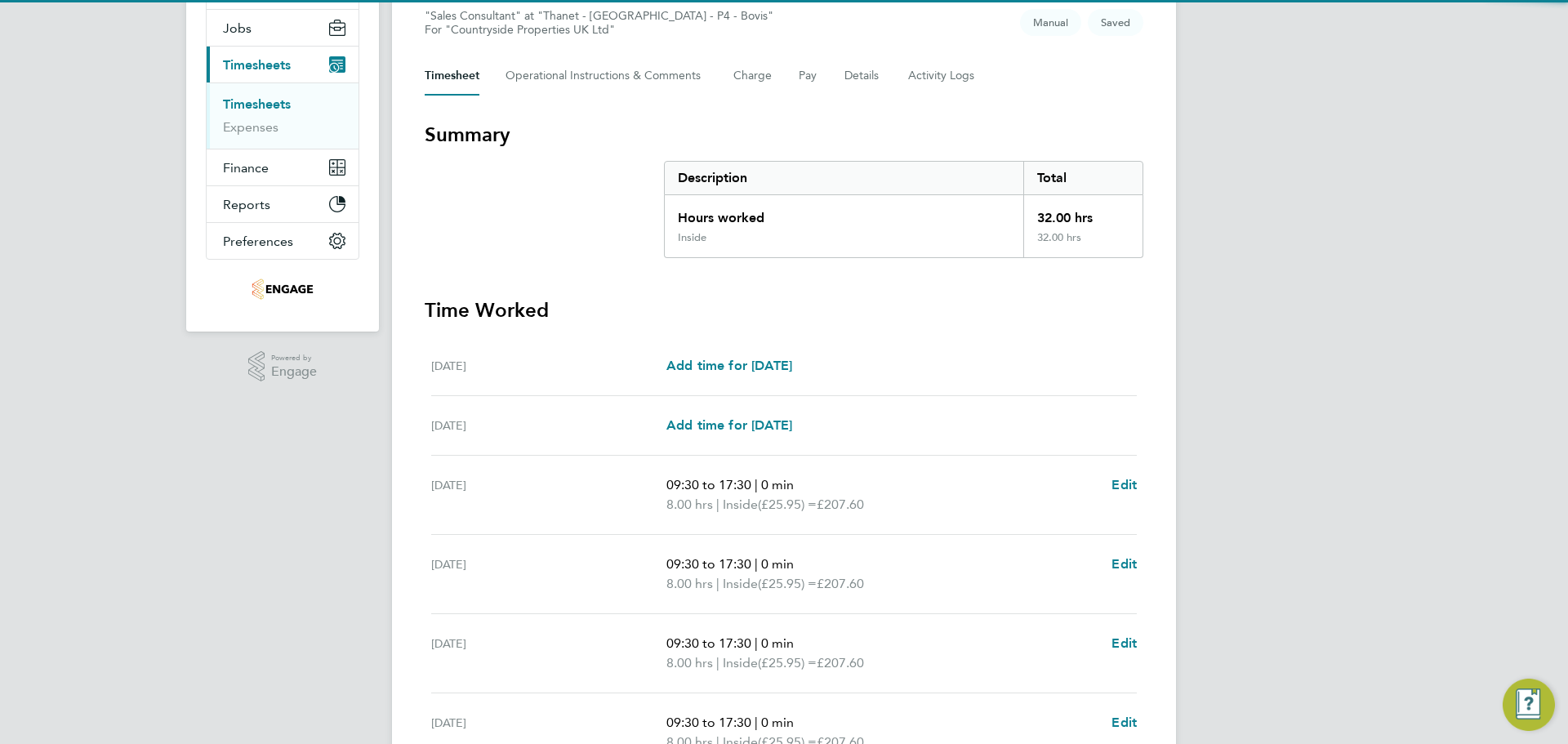
scroll to position [416, 0]
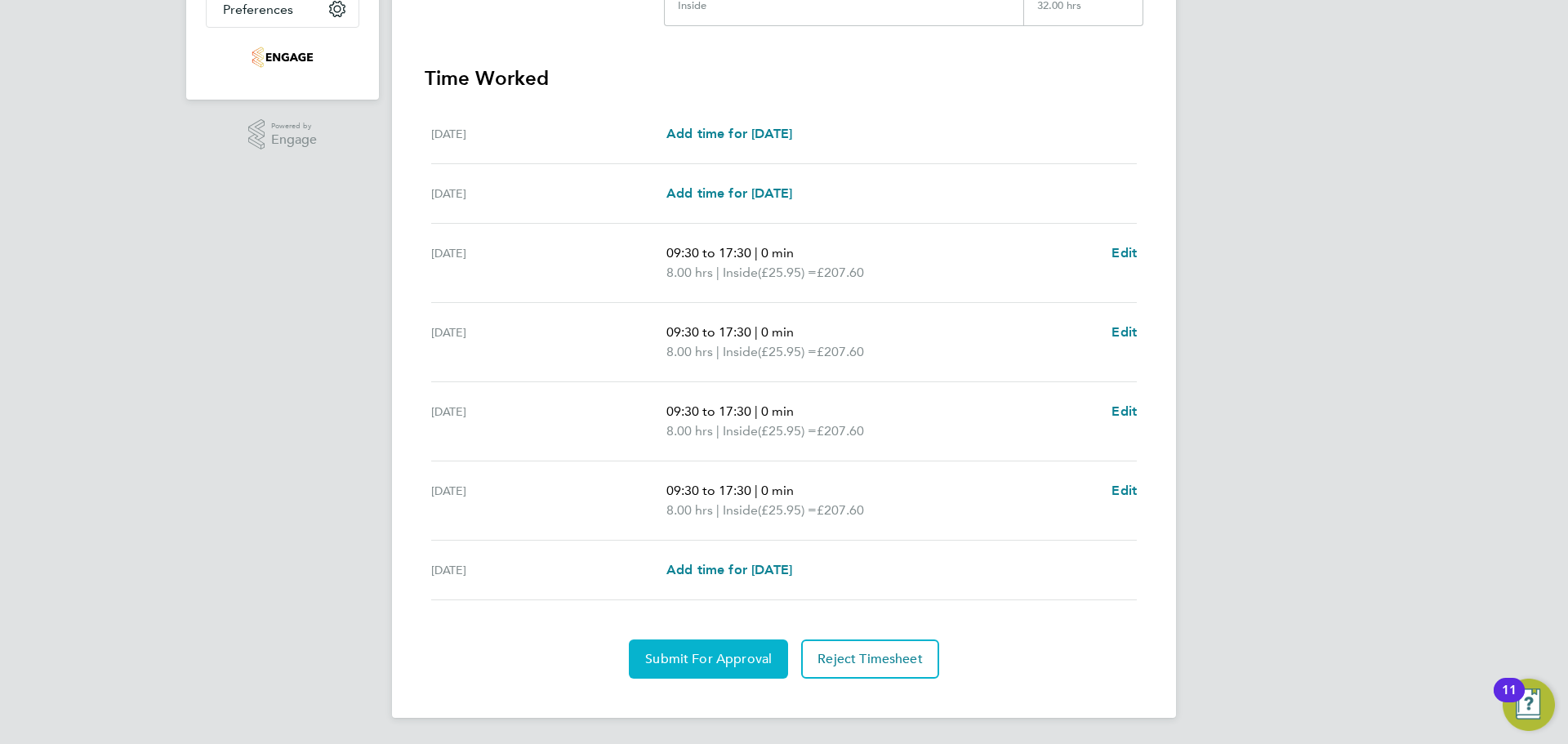
click at [737, 663] on span "Submit For Approval" at bounding box center [708, 659] width 126 height 16
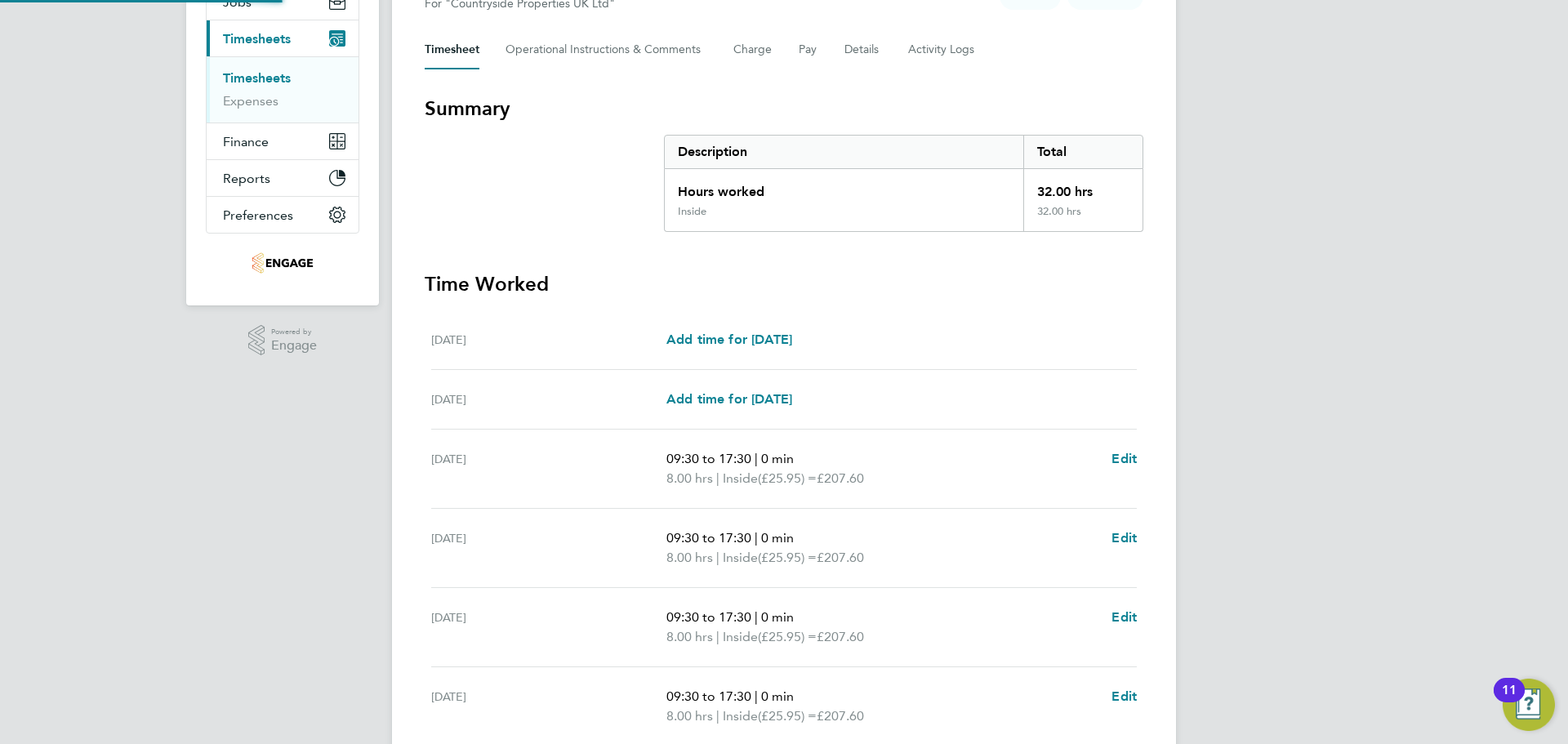
scroll to position [0, 0]
